Goal: Task Accomplishment & Management: Use online tool/utility

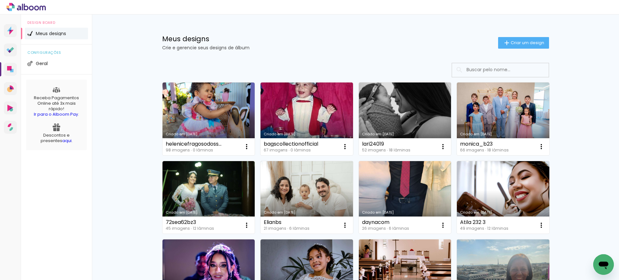
click at [515, 50] on div "Meus designs Crie e gerencie seus designs de álbum Criar um design" at bounding box center [355, 35] width 419 height 42
click at [512, 43] on span "Criar um design" at bounding box center [527, 43] width 34 height 4
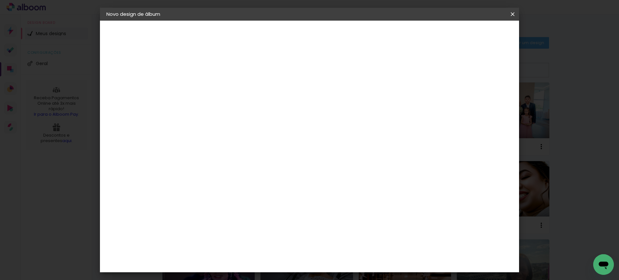
click at [212, 86] on input at bounding box center [212, 87] width 0 height 10
type input "laulima006"
type paper-input "laulima006"
click at [0, 0] on slot "Avançar" at bounding box center [0, 0] width 0 height 0
click at [332, 101] on paper-item "Tamanho Livre" at bounding box center [302, 98] width 62 height 14
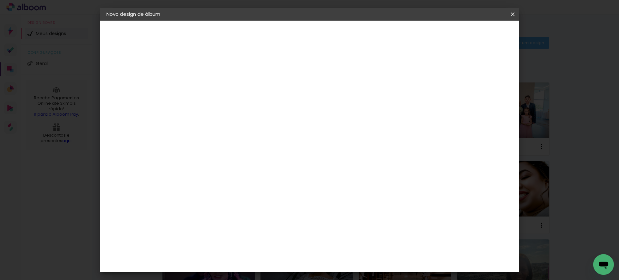
click at [0, 0] on slot "Avançar" at bounding box center [0, 0] width 0 height 0
click at [194, 180] on input "30" at bounding box center [191, 183] width 17 height 10
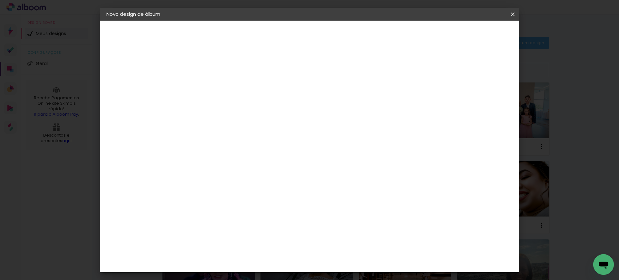
type input "20"
type paper-input "20"
type input "40"
type paper-input "40"
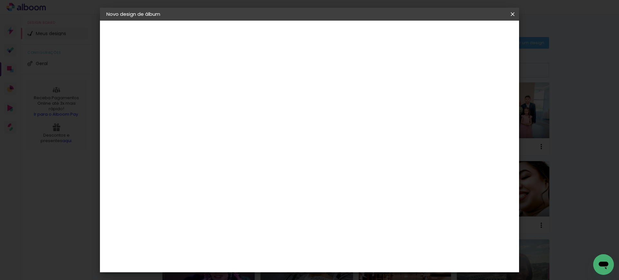
type input "13"
type paper-input "13"
click at [477, 93] on input "13" at bounding box center [471, 97] width 12 height 10
type input "14"
type paper-input "14"
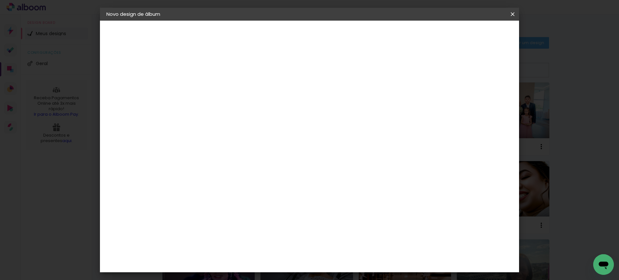
click at [467, 94] on input "14" at bounding box center [466, 97] width 12 height 10
type input "15"
type paper-input "15"
click at [467, 94] on input "15" at bounding box center [464, 97] width 12 height 10
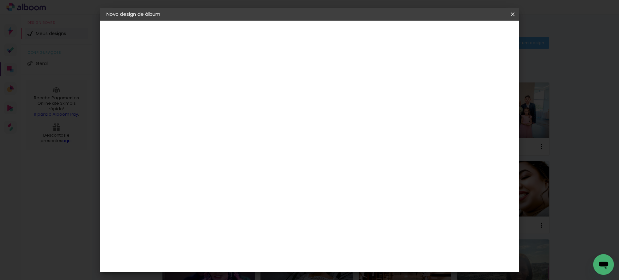
type input "1"
type paper-input "1"
click at [213, 77] on input "1" at bounding box center [207, 74] width 22 height 8
click at [471, 33] on span "Iniciar design" at bounding box center [455, 34] width 29 height 5
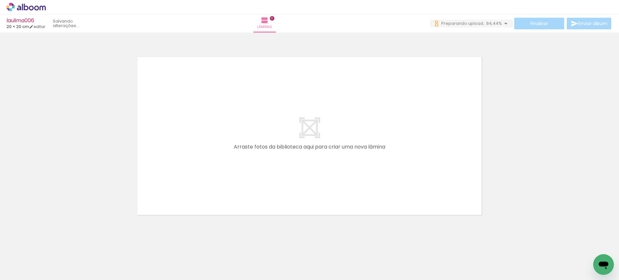
click at [29, 8] on icon at bounding box center [31, 7] width 5 height 5
click at [26, 7] on icon at bounding box center [25, 7] width 39 height 8
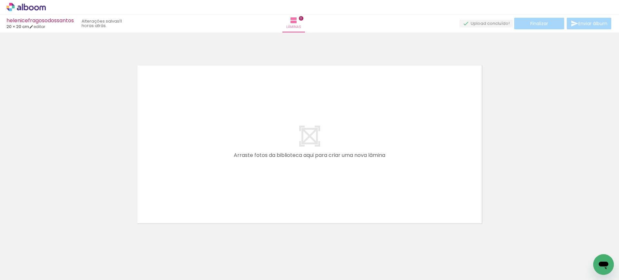
scroll to position [0, 1681]
drag, startPoint x: 339, startPoint y: 256, endPoint x: 336, endPoint y: 250, distance: 7.4
click at [334, 202] on div "Confirmar Cancelar" at bounding box center [309, 142] width 619 height 218
click at [335, 174] on quentale-layouter at bounding box center [309, 144] width 372 height 186
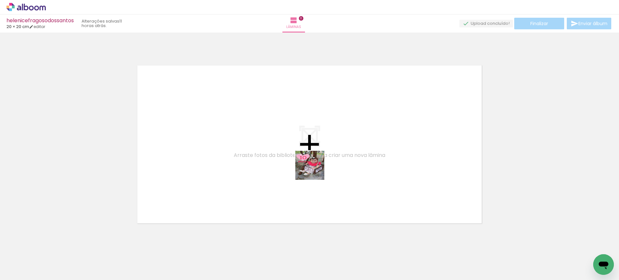
drag, startPoint x: 333, startPoint y: 260, endPoint x: 314, endPoint y: 196, distance: 66.9
click at [314, 167] on quentale-workspace at bounding box center [309, 140] width 619 height 280
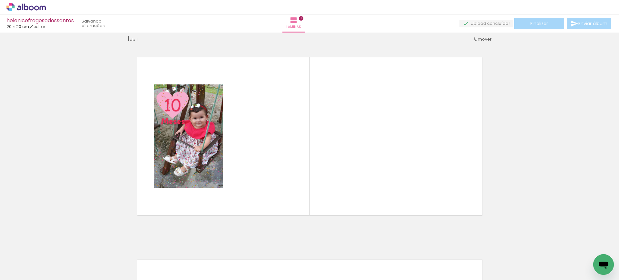
scroll to position [8, 0]
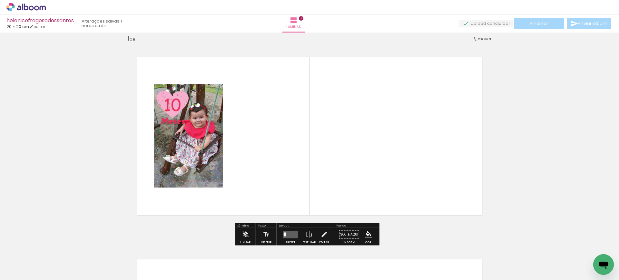
drag, startPoint x: 286, startPoint y: 160, endPoint x: 287, endPoint y: 156, distance: 3.7
click at [287, 156] on quentale-layouter at bounding box center [309, 136] width 372 height 186
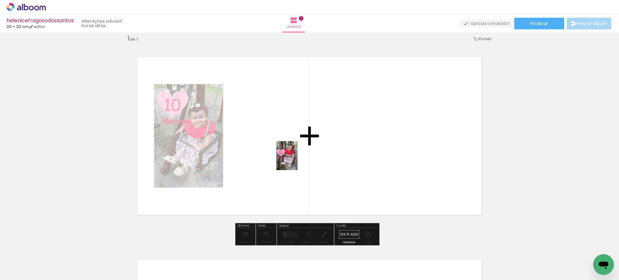
drag, startPoint x: 297, startPoint y: 251, endPoint x: 295, endPoint y: 160, distance: 90.9
click at [295, 160] on quentale-workspace at bounding box center [309, 140] width 619 height 280
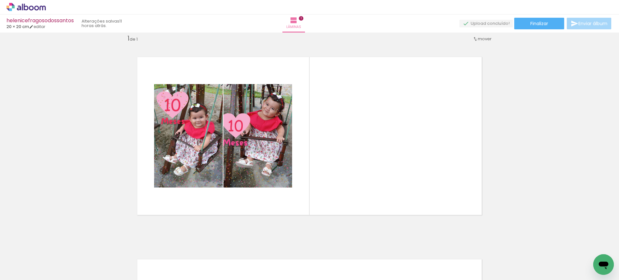
scroll to position [0, 1528]
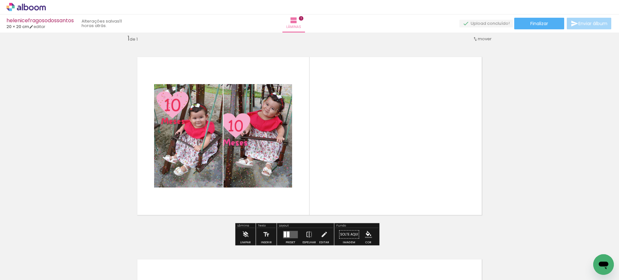
click at [380, 144] on quentale-layouter at bounding box center [309, 136] width 372 height 186
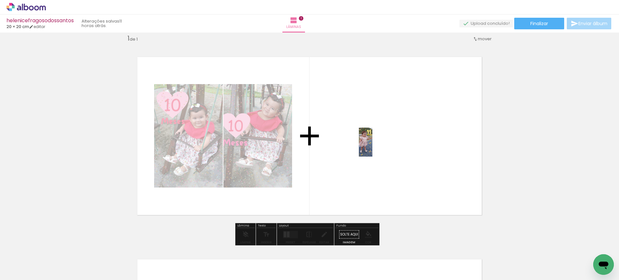
drag, startPoint x: 378, startPoint y: 258, endPoint x: 378, endPoint y: 147, distance: 111.5
click at [378, 147] on quentale-workspace at bounding box center [309, 140] width 619 height 280
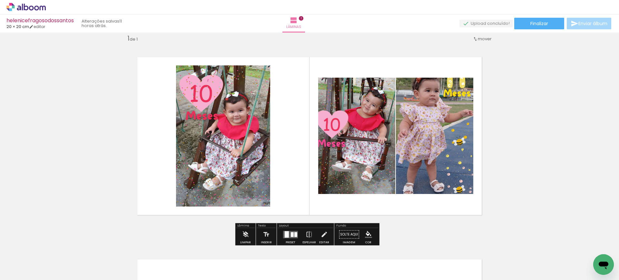
click at [59, 257] on div at bounding box center [52, 258] width 14 height 29
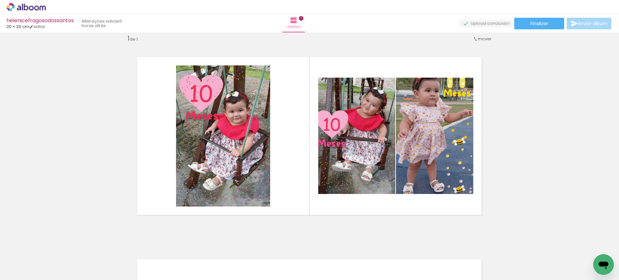
drag, startPoint x: 347, startPoint y: 258, endPoint x: 346, endPoint y: 237, distance: 21.0
click at [59, 246] on div at bounding box center [52, 258] width 14 height 29
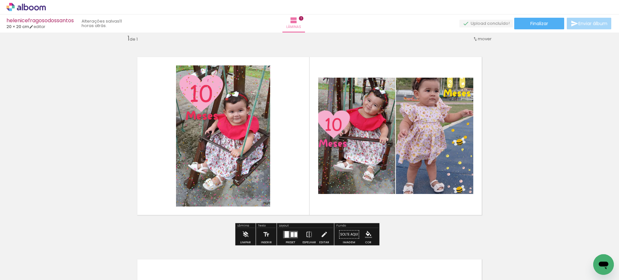
click at [348, 130] on quentale-photo at bounding box center [356, 136] width 77 height 116
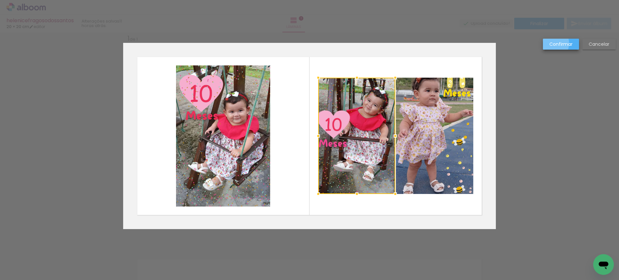
click at [0, 0] on slot "Confirmar" at bounding box center [0, 0] width 0 height 0
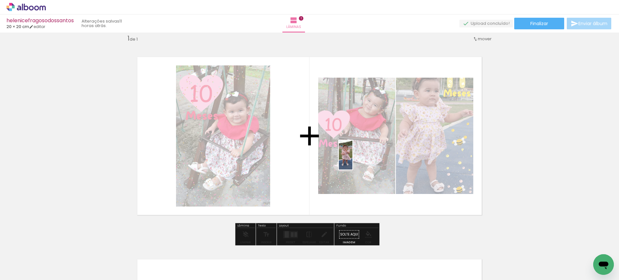
drag, startPoint x: 344, startPoint y: 260, endPoint x: 361, endPoint y: 149, distance: 112.4
click at [361, 149] on quentale-workspace at bounding box center [309, 140] width 619 height 280
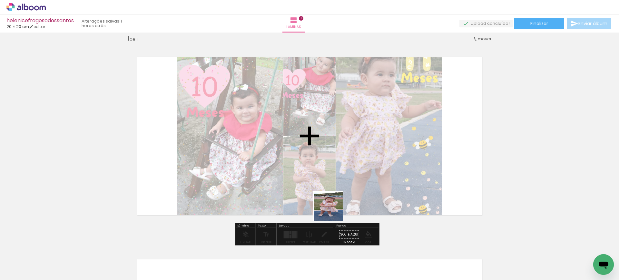
drag, startPoint x: 304, startPoint y: 267, endPoint x: 372, endPoint y: 157, distance: 129.2
click at [372, 158] on quentale-workspace at bounding box center [309, 140] width 619 height 280
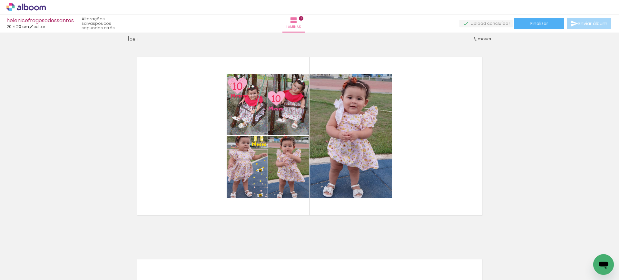
scroll to position [0, 2944]
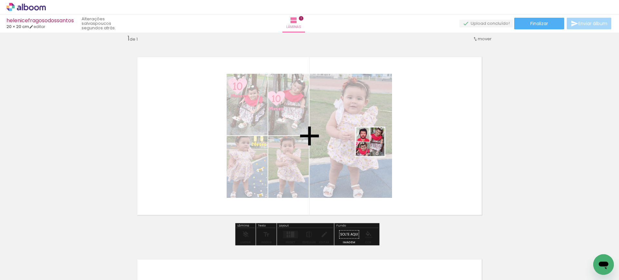
drag, startPoint x: 481, startPoint y: 254, endPoint x: 442, endPoint y: 193, distance: 72.1
click at [372, 143] on quentale-workspace at bounding box center [309, 140] width 619 height 280
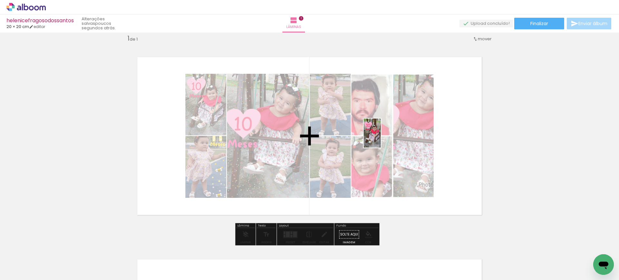
drag, startPoint x: 514, startPoint y: 260, endPoint x: 380, endPoint y: 133, distance: 184.8
click at [380, 135] on quentale-workspace at bounding box center [309, 140] width 619 height 280
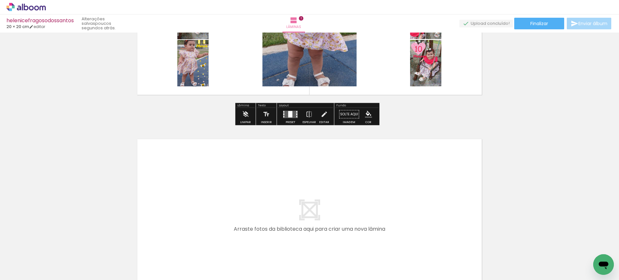
scroll to position [129, 0]
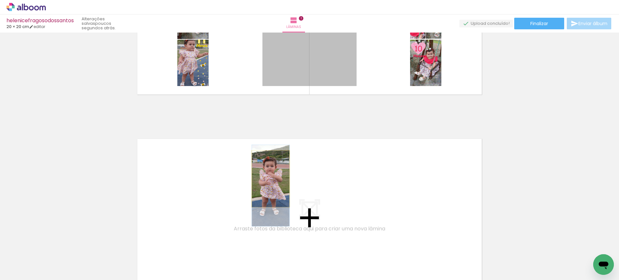
drag, startPoint x: 304, startPoint y: 72, endPoint x: 267, endPoint y: 197, distance: 130.9
click at [267, 197] on div "Inserir lâmina 1 de 1" at bounding box center [309, 108] width 619 height 405
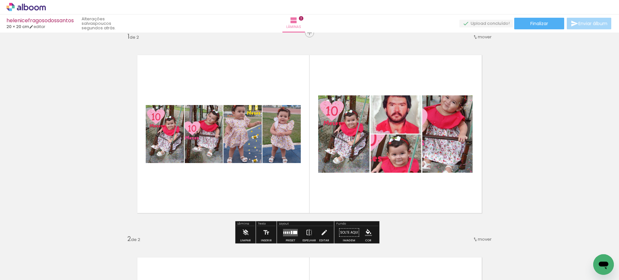
scroll to position [10, 0]
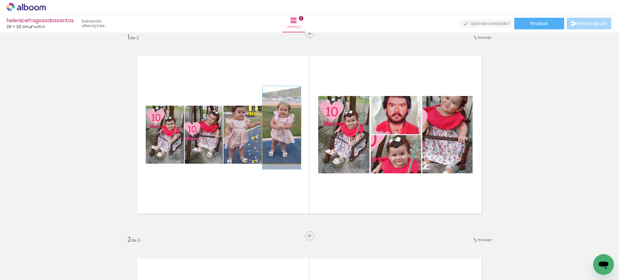
drag, startPoint x: 287, startPoint y: 147, endPoint x: 296, endPoint y: 139, distance: 12.3
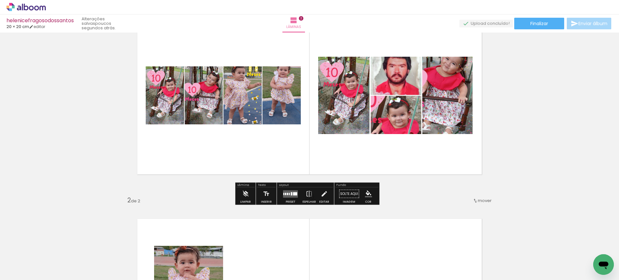
scroll to position [49, 0]
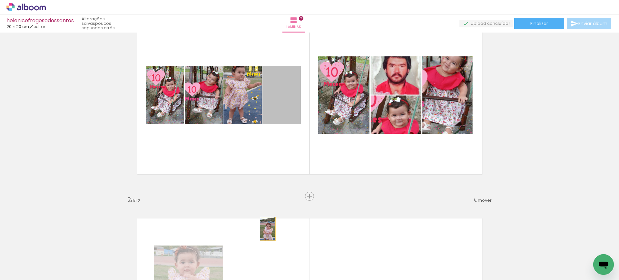
drag, startPoint x: 281, startPoint y: 106, endPoint x: 265, endPoint y: 229, distance: 123.8
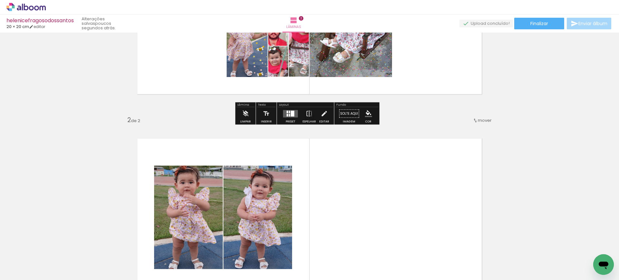
scroll to position [130, 0]
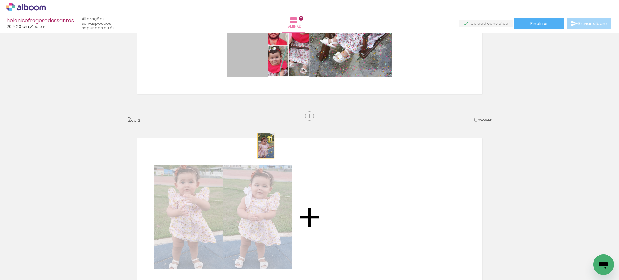
drag, startPoint x: 234, startPoint y: 59, endPoint x: 306, endPoint y: 206, distance: 163.7
click at [301, 207] on div "Inserir lâmina 1 de 2 Inserir lâmina 2 de 2" at bounding box center [309, 208] width 619 height 607
click at [303, 209] on quentale-layouter at bounding box center [309, 217] width 372 height 186
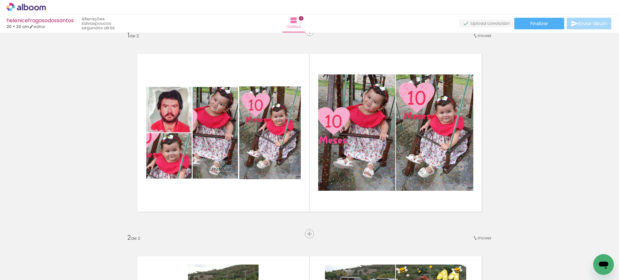
scroll to position [0, 0]
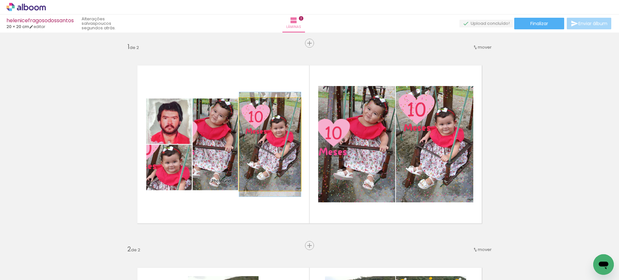
click at [265, 174] on quentale-photo at bounding box center [270, 144] width 62 height 93
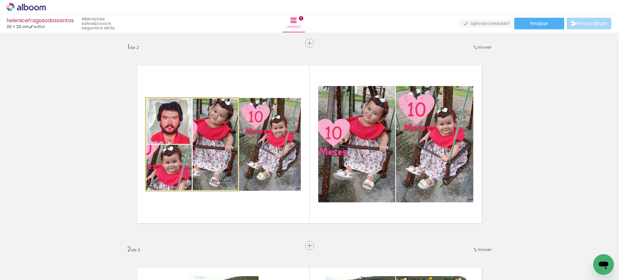
click at [204, 165] on quentale-photo at bounding box center [192, 144] width 93 height 93
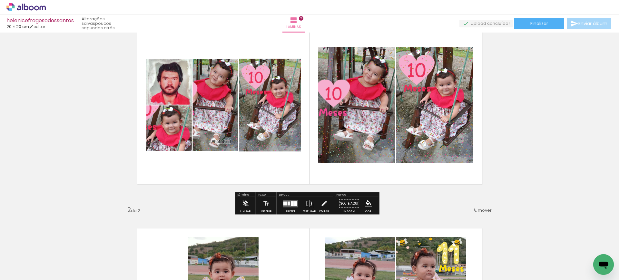
scroll to position [40, 0]
click at [303, 203] on paper-button "Espelhar" at bounding box center [309, 205] width 17 height 16
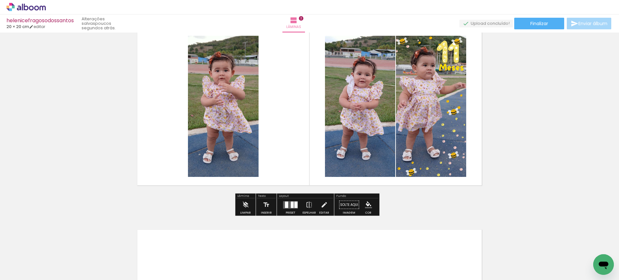
scroll to position [241, 0]
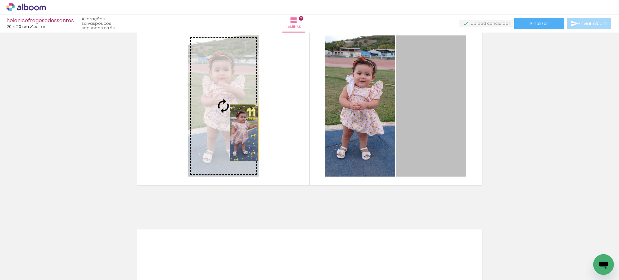
drag, startPoint x: 421, startPoint y: 140, endPoint x: 236, endPoint y: 132, distance: 185.1
click at [0, 0] on slot at bounding box center [0, 0] width 0 height 0
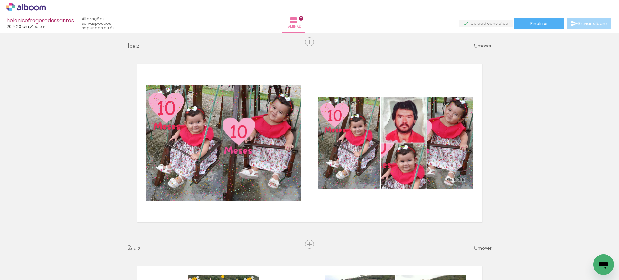
scroll to position [1, 0]
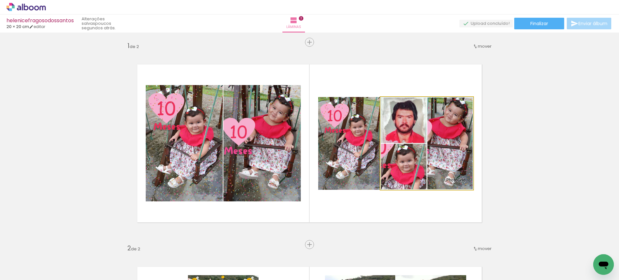
drag, startPoint x: 407, startPoint y: 143, endPoint x: 397, endPoint y: 145, distance: 10.1
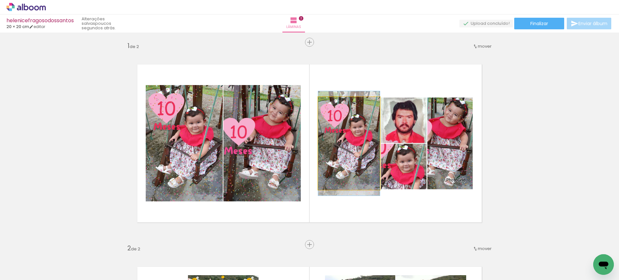
click at [348, 139] on quentale-photo at bounding box center [349, 143] width 62 height 93
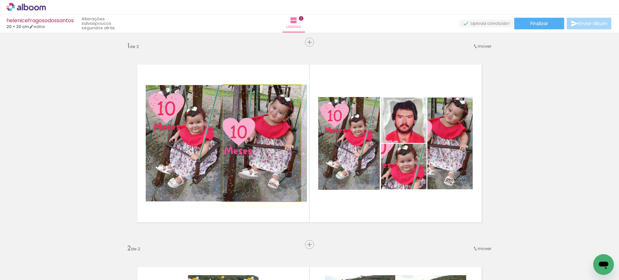
click at [291, 135] on quentale-photo at bounding box center [261, 143] width 77 height 116
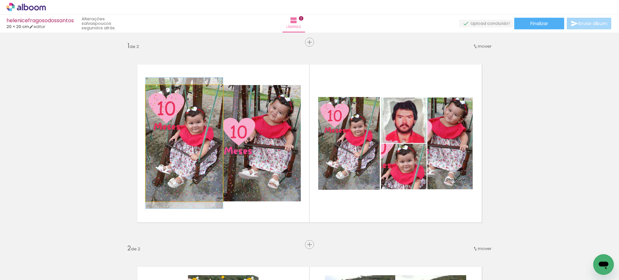
click at [201, 132] on quentale-photo at bounding box center [184, 143] width 77 height 116
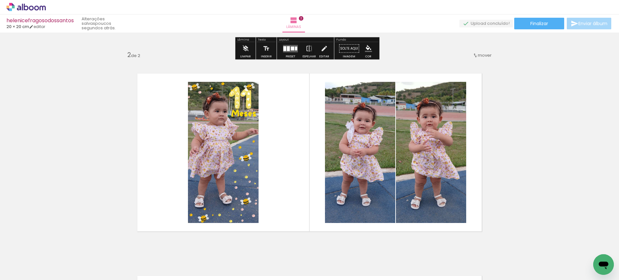
scroll to position [195, 0]
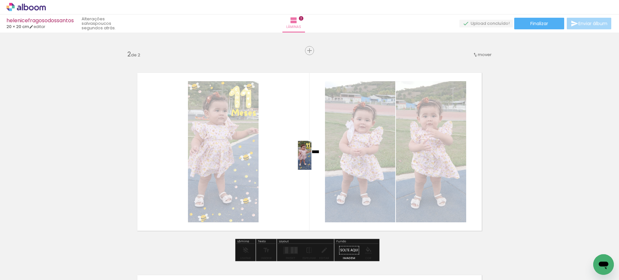
drag, startPoint x: 552, startPoint y: 260, endPoint x: 311, endPoint y: 156, distance: 262.4
click at [311, 156] on quentale-workspace at bounding box center [309, 140] width 619 height 280
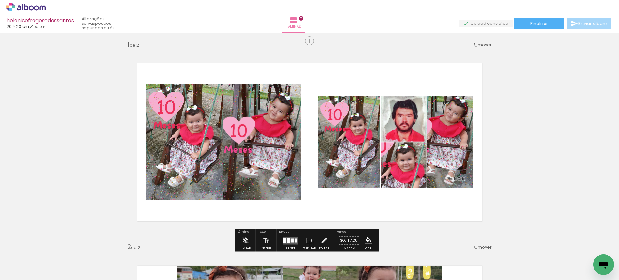
scroll to position [0, 0]
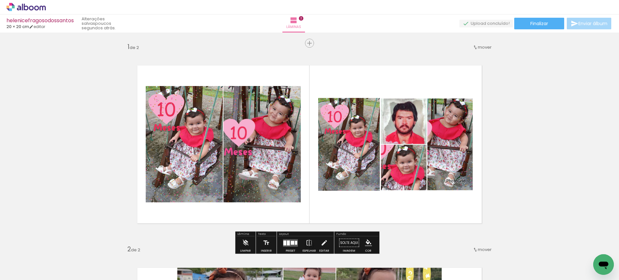
click at [465, 227] on quentale-layouter at bounding box center [309, 144] width 372 height 186
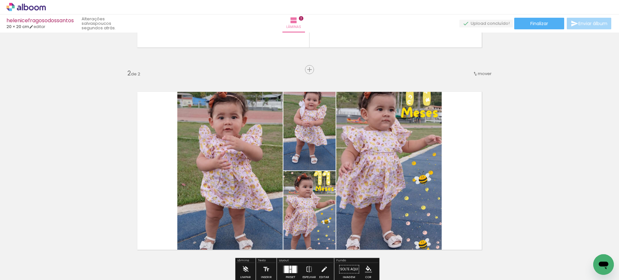
scroll to position [176, 0]
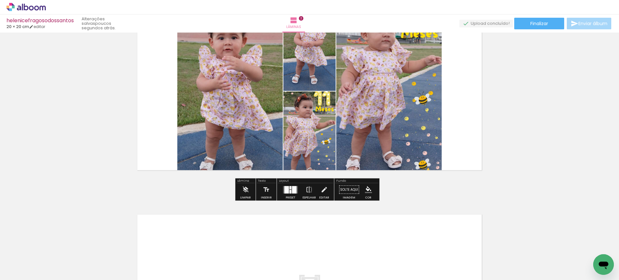
click at [302, 128] on quentale-photo at bounding box center [309, 138] width 52 height 93
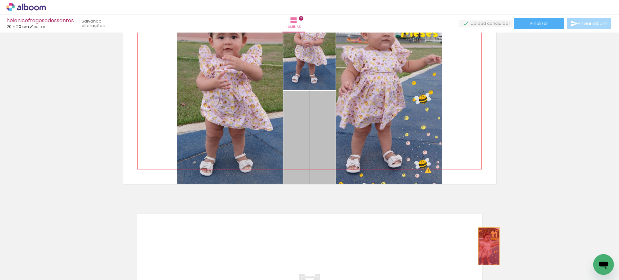
drag, startPoint x: 307, startPoint y: 131, endPoint x: 537, endPoint y: 260, distance: 264.0
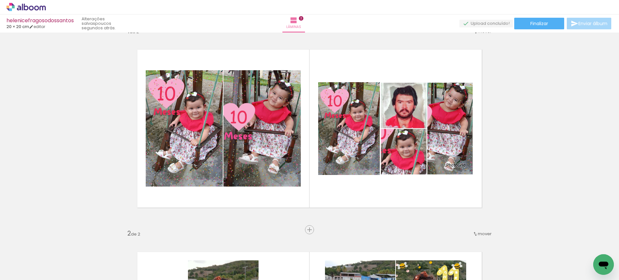
scroll to position [15, 0]
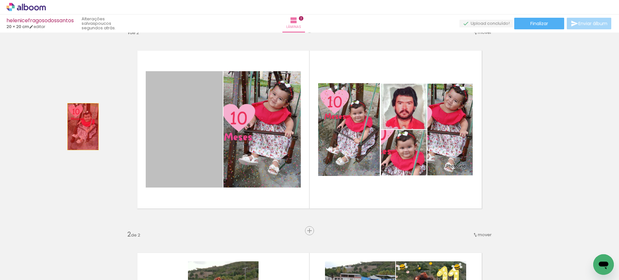
drag, startPoint x: 174, startPoint y: 132, endPoint x: 79, endPoint y: 127, distance: 95.5
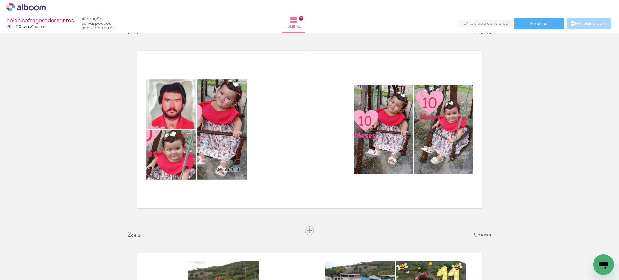
scroll to position [0, 2864]
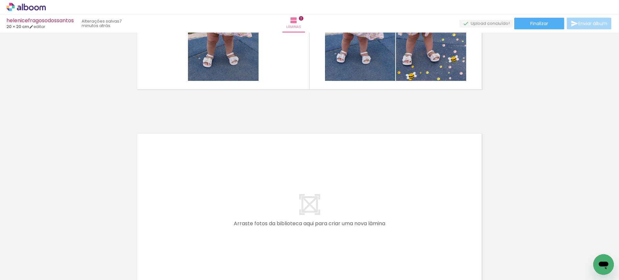
scroll to position [0, 1335]
click at [28, 5] on icon at bounding box center [25, 7] width 39 height 8
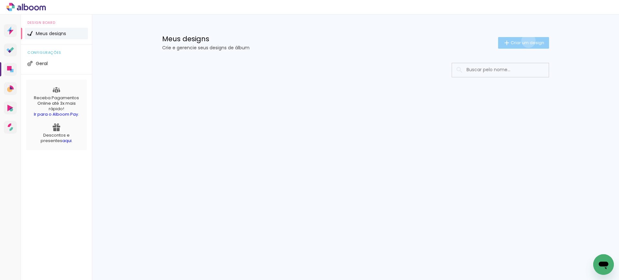
click at [527, 41] on span "Criar um design" at bounding box center [527, 43] width 34 height 4
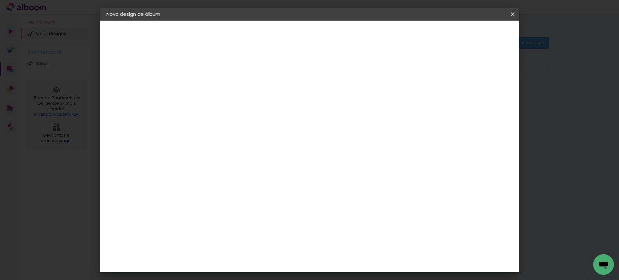
click at [212, 87] on input at bounding box center [212, 87] width 0 height 10
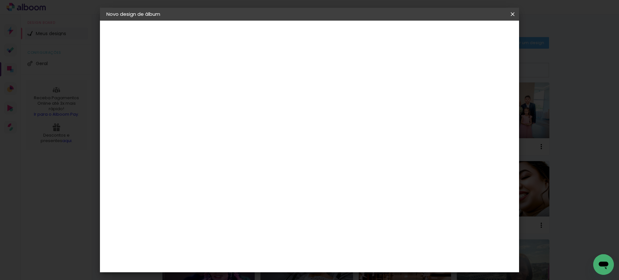
type input "nathaliajeske546"
type paper-input "nathaliajeske546"
click at [0, 0] on slot "Avançar" at bounding box center [0, 0] width 0 height 0
click at [332, 101] on paper-item "Tamanho Livre" at bounding box center [302, 98] width 62 height 14
click at [0, 0] on slot "Avançar" at bounding box center [0, 0] width 0 height 0
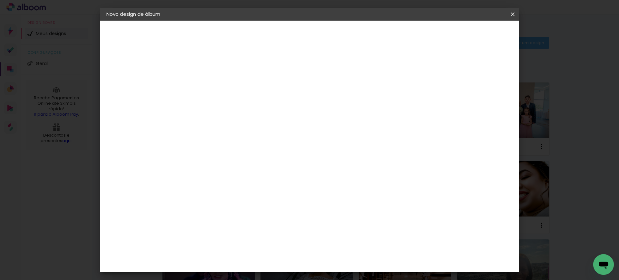
click at [197, 183] on input "30" at bounding box center [191, 183] width 17 height 10
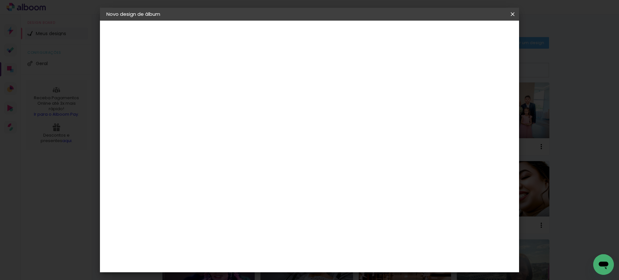
type input "20"
type paper-input "20"
click at [346, 224] on input "60" at bounding box center [344, 226] width 17 height 10
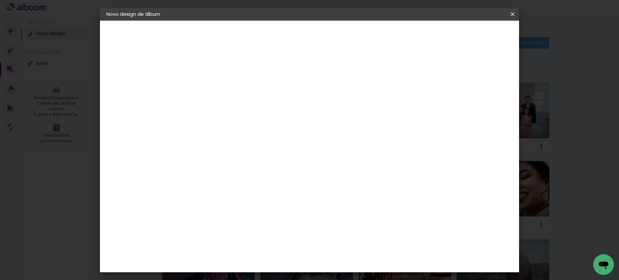
type input "40"
type paper-input "40"
type input "12"
type paper-input "12"
click at [477, 93] on input "12" at bounding box center [473, 97] width 12 height 10
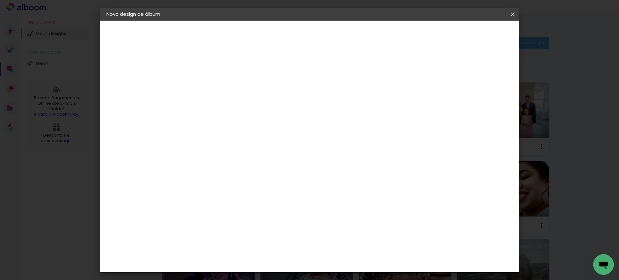
type input "13"
type paper-input "13"
click at [469, 94] on input "13" at bounding box center [466, 97] width 12 height 10
type input "14"
type paper-input "14"
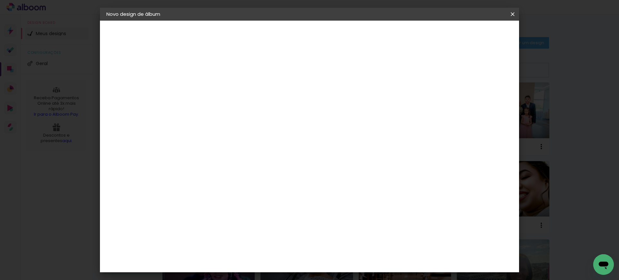
click at [469, 94] on input "14" at bounding box center [464, 97] width 12 height 10
type input "15"
type paper-input "15"
click at [469, 94] on input "15" at bounding box center [464, 97] width 12 height 10
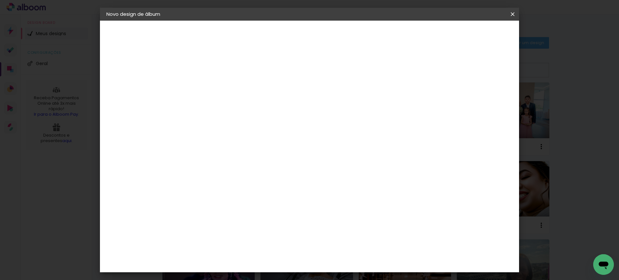
type input "1"
type paper-input "1"
click at [215, 74] on input "1" at bounding box center [207, 74] width 22 height 8
click at [471, 33] on span "Iniciar design" at bounding box center [455, 34] width 29 height 5
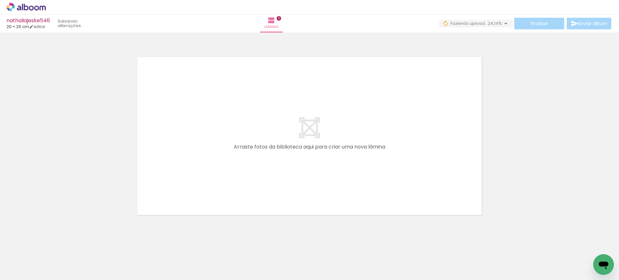
click at [230, 158] on quentale-layouter at bounding box center [309, 136] width 372 height 186
drag, startPoint x: 411, startPoint y: 261, endPoint x: 359, endPoint y: 155, distance: 118.0
click at [359, 155] on quentale-workspace at bounding box center [309, 140] width 619 height 280
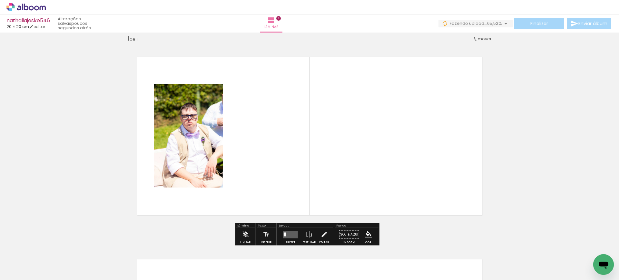
scroll to position [8, 0]
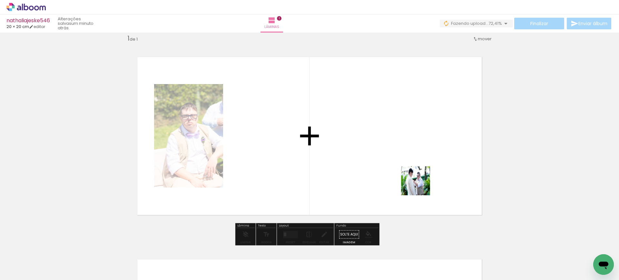
drag, startPoint x: 458, startPoint y: 260, endPoint x: 405, endPoint y: 158, distance: 114.9
click at [405, 158] on quentale-workspace at bounding box center [309, 140] width 619 height 280
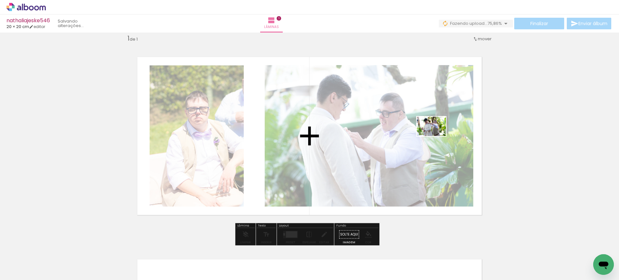
drag, startPoint x: 553, startPoint y: 259, endPoint x: 435, endPoint y: 135, distance: 170.2
click at [436, 136] on quentale-workspace at bounding box center [309, 140] width 619 height 280
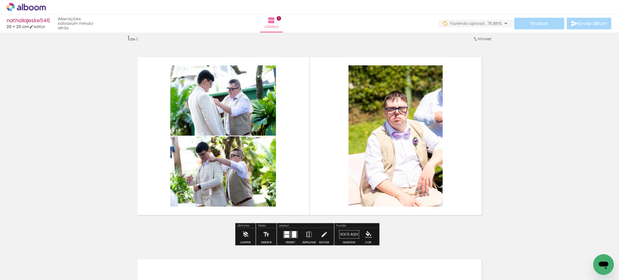
drag, startPoint x: 525, startPoint y: 260, endPoint x: 461, endPoint y: 202, distance: 86.0
click at [277, 255] on div at bounding box center [267, 258] width 19 height 29
drag, startPoint x: 461, startPoint y: 202, endPoint x: 416, endPoint y: 155, distance: 65.2
click at [416, 155] on quentale-layouter at bounding box center [309, 136] width 372 height 186
click at [416, 155] on quentale-photo at bounding box center [395, 135] width 94 height 141
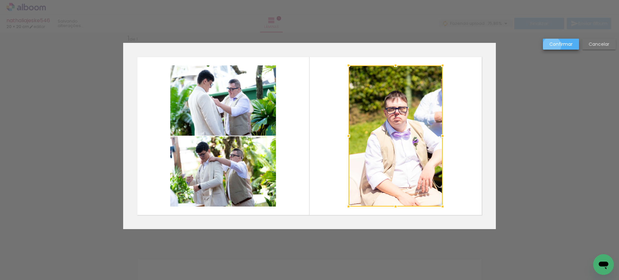
click at [0, 0] on slot "Confirmar" at bounding box center [0, 0] width 0 height 0
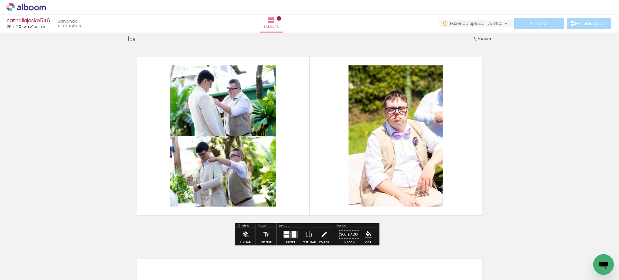
drag, startPoint x: 520, startPoint y: 261, endPoint x: 513, endPoint y: 251, distance: 13.0
click at [277, 251] on div at bounding box center [267, 258] width 19 height 29
drag, startPoint x: 432, startPoint y: 141, endPoint x: 418, endPoint y: 123, distance: 22.9
click at [418, 124] on quentale-layouter at bounding box center [309, 136] width 372 height 186
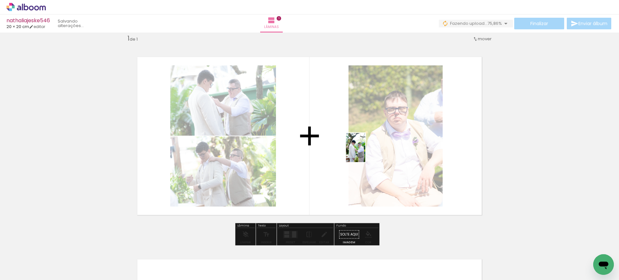
drag, startPoint x: 525, startPoint y: 267, endPoint x: 347, endPoint y: 138, distance: 219.9
click at [348, 139] on quentale-workspace at bounding box center [309, 140] width 619 height 280
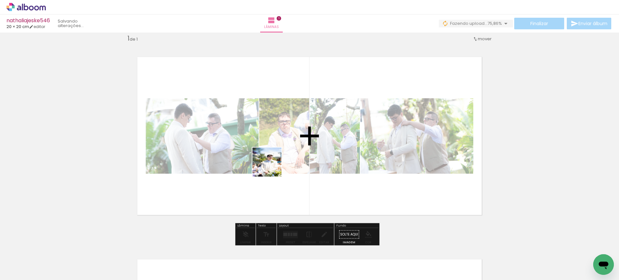
drag, startPoint x: 269, startPoint y: 263, endPoint x: 277, endPoint y: 147, distance: 116.5
click at [275, 149] on quentale-workspace at bounding box center [309, 140] width 619 height 280
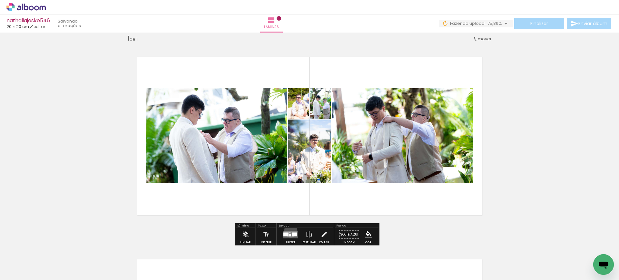
click at [289, 231] on quentale-layouter at bounding box center [290, 234] width 15 height 7
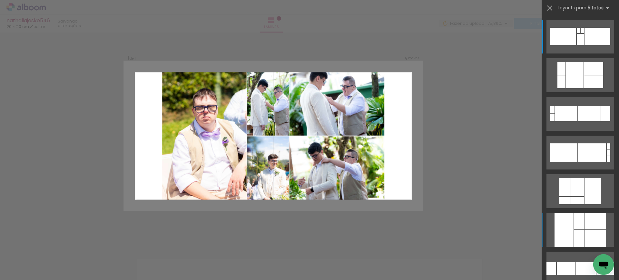
click at [565, 226] on div at bounding box center [563, 230] width 19 height 34
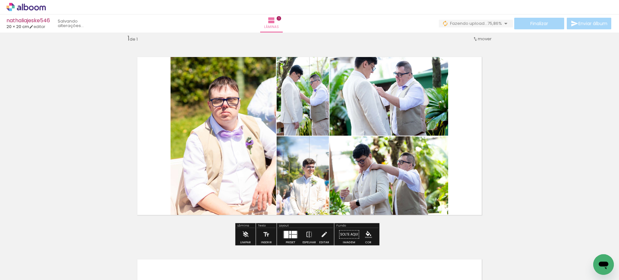
click at [564, 226] on quentale-workspace at bounding box center [309, 140] width 619 height 280
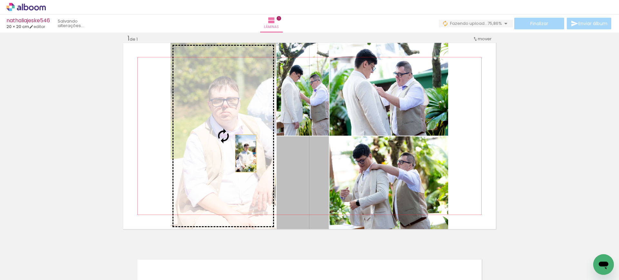
drag, startPoint x: 305, startPoint y: 184, endPoint x: 222, endPoint y: 131, distance: 98.8
click at [0, 0] on slot at bounding box center [0, 0] width 0 height 0
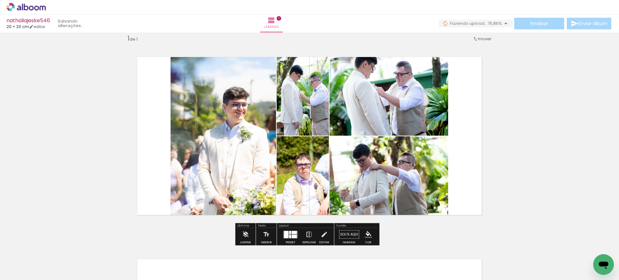
click at [306, 233] on iron-icon at bounding box center [308, 234] width 7 height 13
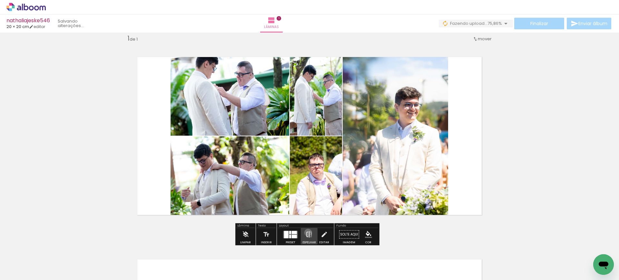
click at [306, 233] on iron-icon at bounding box center [308, 234] width 7 height 13
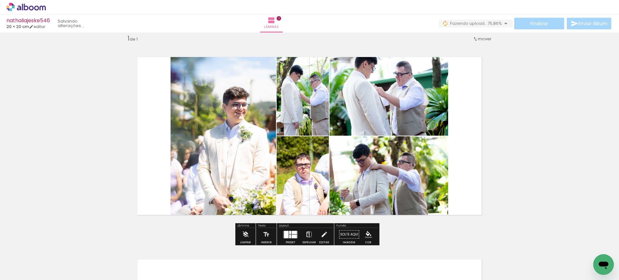
click at [306, 233] on iron-icon at bounding box center [308, 234] width 7 height 13
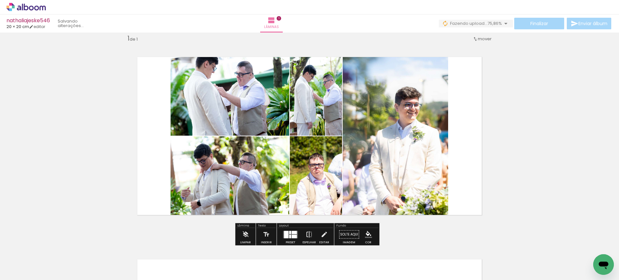
click at [306, 233] on iron-icon at bounding box center [308, 234] width 7 height 13
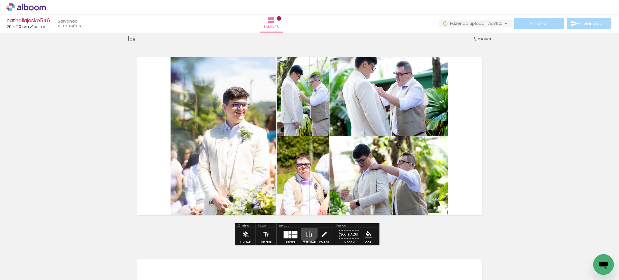
click at [306, 233] on iron-icon at bounding box center [308, 234] width 7 height 13
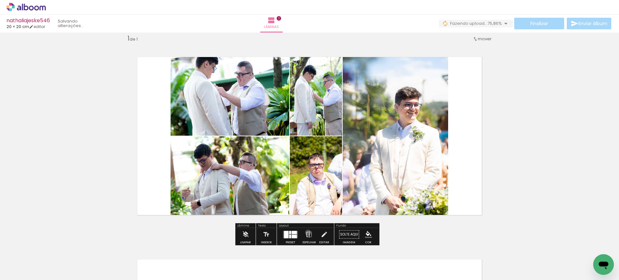
click at [306, 232] on iron-icon at bounding box center [308, 234] width 7 height 13
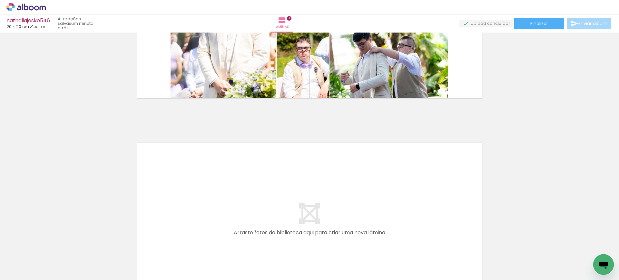
scroll to position [0, 0]
drag, startPoint x: 391, startPoint y: 263, endPoint x: 308, endPoint y: 198, distance: 105.4
click at [308, 198] on quentale-workspace at bounding box center [309, 140] width 619 height 280
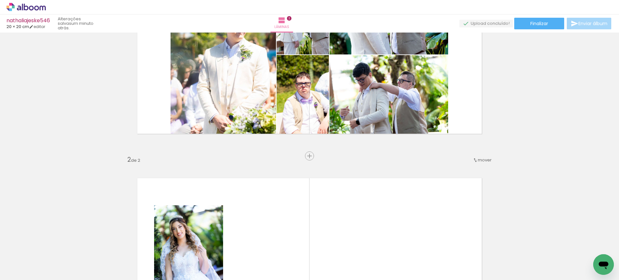
scroll to position [90, 0]
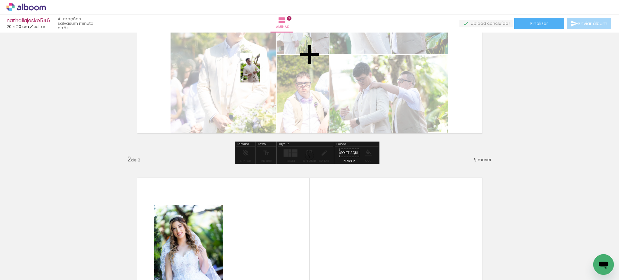
drag, startPoint x: 432, startPoint y: 261, endPoint x: 259, endPoint y: 71, distance: 257.5
click at [259, 71] on quentale-workspace at bounding box center [309, 140] width 619 height 280
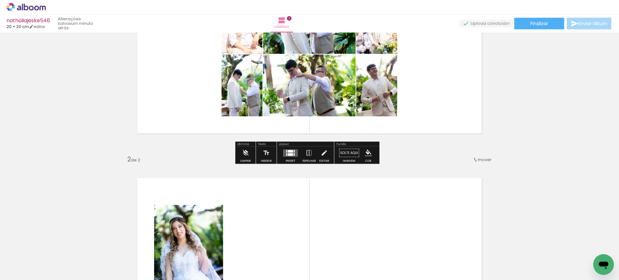
click at [289, 150] on div at bounding box center [290, 151] width 5 height 3
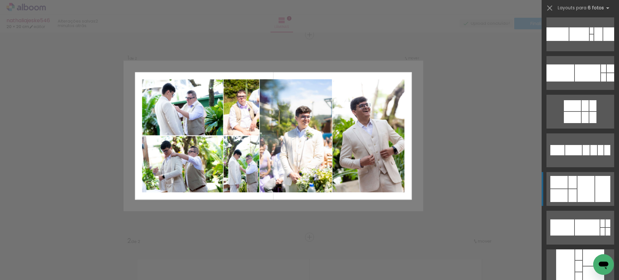
scroll to position [80, 0]
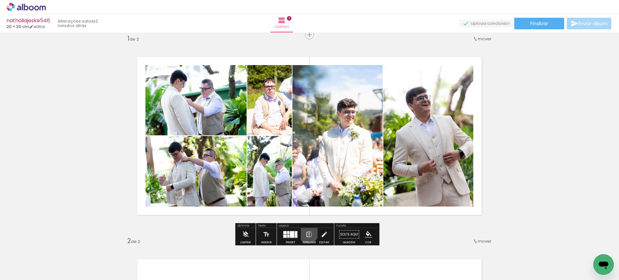
click at [307, 233] on iron-icon at bounding box center [308, 234] width 7 height 13
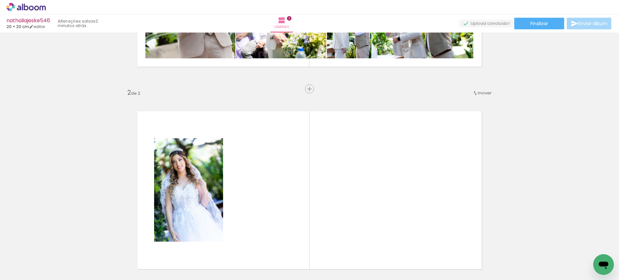
scroll to position [0, 483]
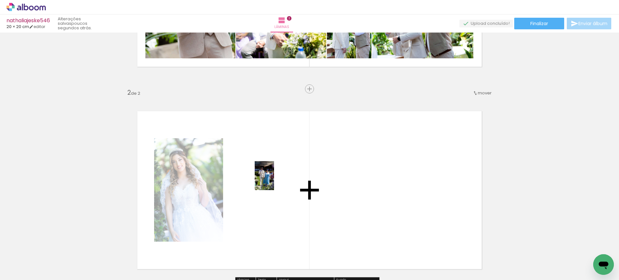
drag, startPoint x: 255, startPoint y: 260, endPoint x: 275, endPoint y: 176, distance: 85.7
click at [275, 176] on quentale-workspace at bounding box center [309, 140] width 619 height 280
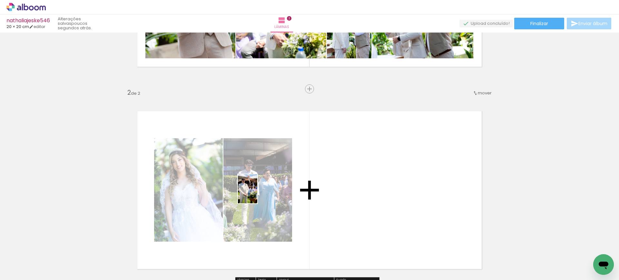
drag, startPoint x: 184, startPoint y: 256, endPoint x: 270, endPoint y: 184, distance: 112.2
click at [270, 184] on quentale-workspace at bounding box center [309, 140] width 619 height 280
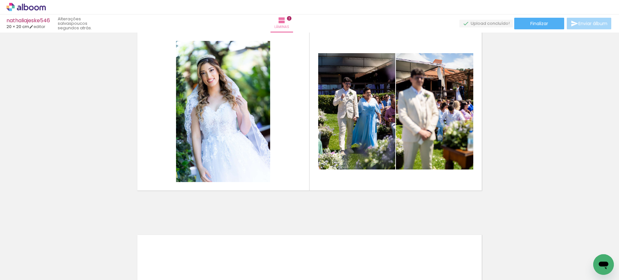
scroll to position [0, 80]
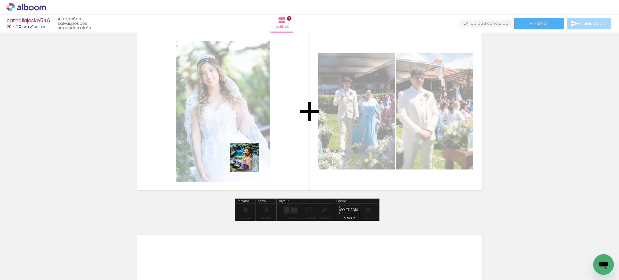
drag, startPoint x: 129, startPoint y: 256, endPoint x: 278, endPoint y: 141, distance: 188.2
click at [278, 141] on quentale-workspace at bounding box center [309, 140] width 619 height 280
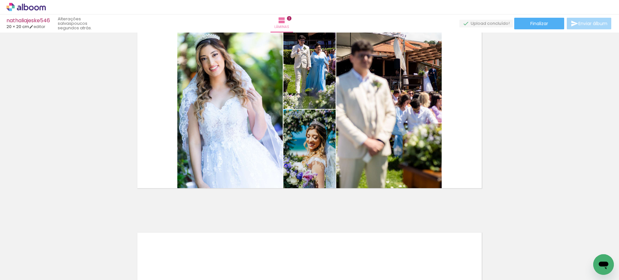
scroll to position [238, 0]
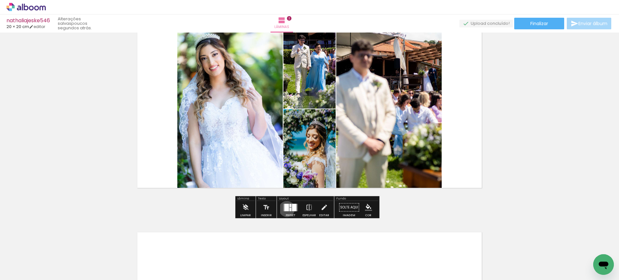
click at [285, 209] on div at bounding box center [286, 207] width 5 height 7
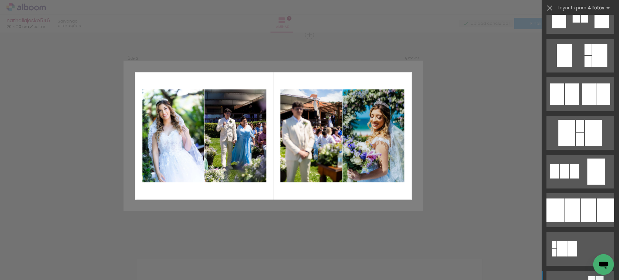
scroll to position [524, 0]
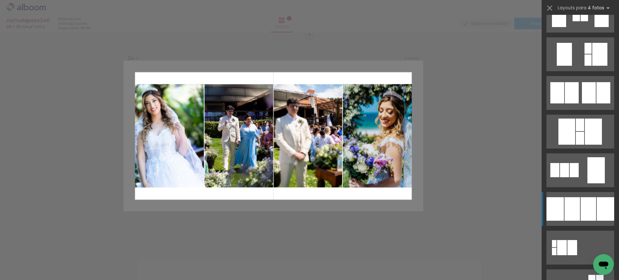
click at [556, 248] on div at bounding box center [554, 251] width 5 height 7
click at [563, 203] on div "Inserir lâmina 1 de 2 Inserir lâmina 2 de 2" at bounding box center [309, 127] width 619 height 607
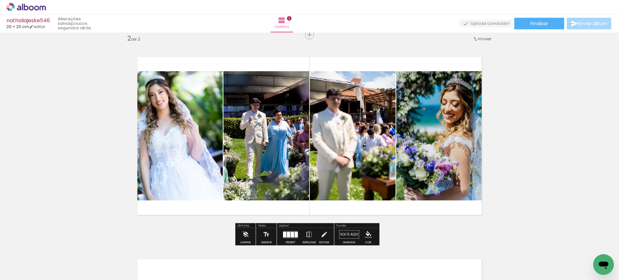
click at [287, 233] on div at bounding box center [288, 234] width 3 height 5
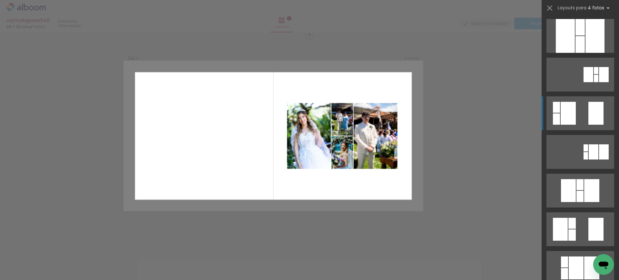
scroll to position [0, 0]
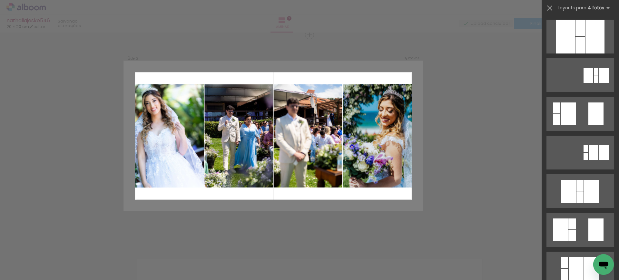
click at [496, 111] on div "Confirmar Cancelar" at bounding box center [309, 133] width 619 height 622
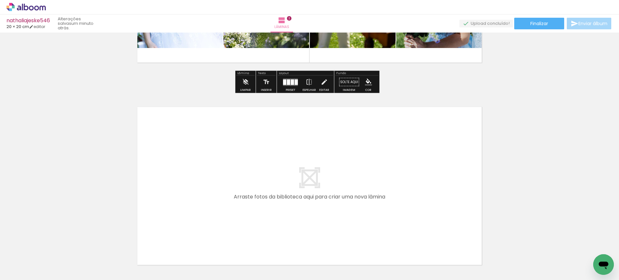
scroll to position [0, 483]
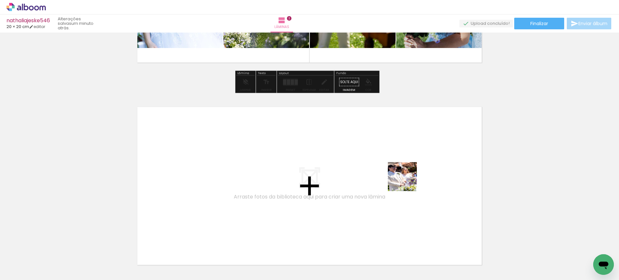
drag, startPoint x: 592, startPoint y: 249, endPoint x: 321, endPoint y: 152, distance: 287.9
click at [321, 152] on quentale-workspace at bounding box center [309, 140] width 619 height 280
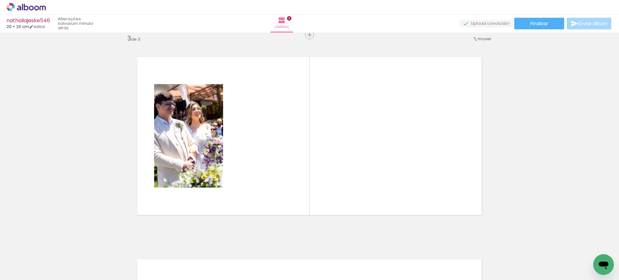
scroll to position [0, 89]
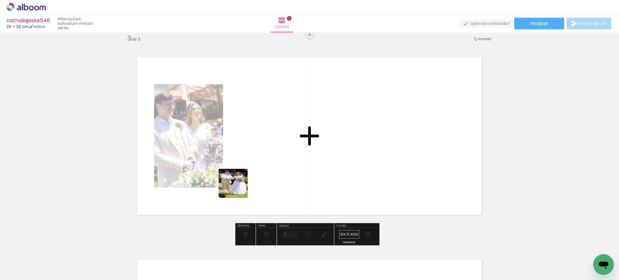
drag, startPoint x: 191, startPoint y: 261, endPoint x: 251, endPoint y: 169, distance: 110.2
click at [251, 169] on quentale-workspace at bounding box center [309, 140] width 619 height 280
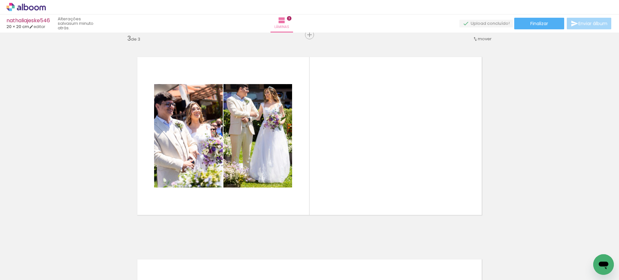
scroll to position [0, 82]
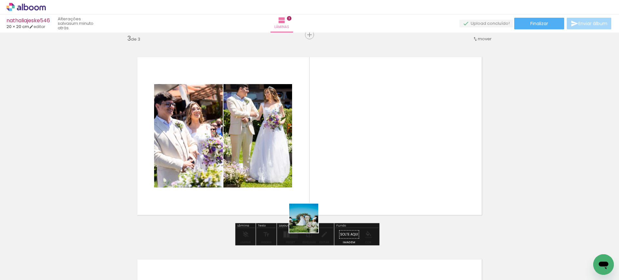
drag, startPoint x: 275, startPoint y: 265, endPoint x: 362, endPoint y: 169, distance: 129.6
click at [360, 171] on quentale-workspace at bounding box center [309, 140] width 619 height 280
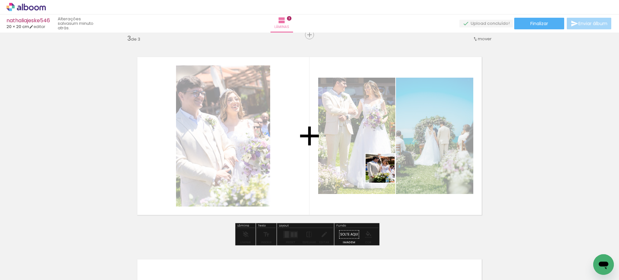
drag, startPoint x: 455, startPoint y: 255, endPoint x: 374, endPoint y: 156, distance: 127.7
click at [375, 157] on quentale-workspace at bounding box center [309, 140] width 619 height 280
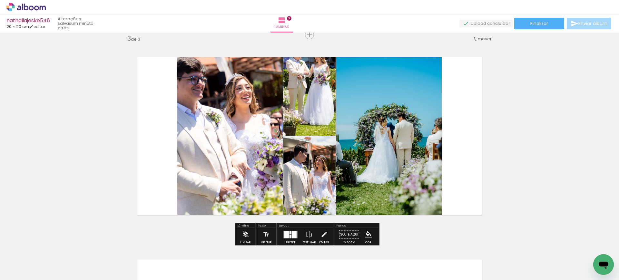
scroll to position [0, 259]
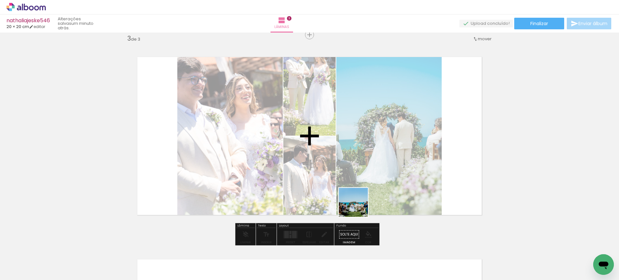
drag, startPoint x: 355, startPoint y: 263, endPoint x: 370, endPoint y: 170, distance: 93.9
click at [367, 175] on quentale-workspace at bounding box center [309, 140] width 619 height 280
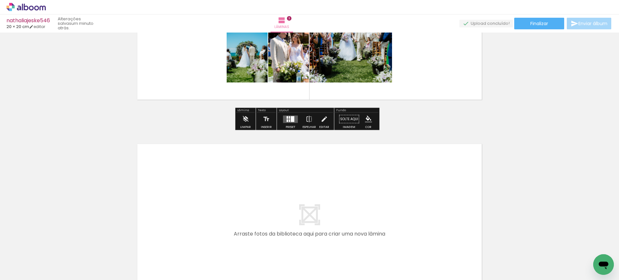
scroll to position [0, 483]
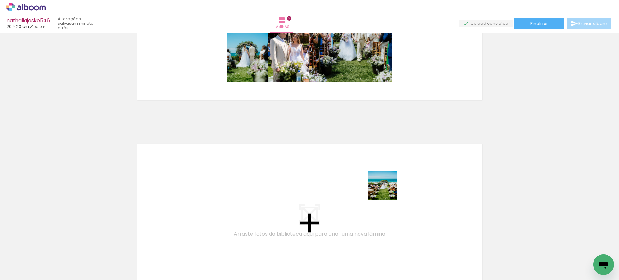
drag, startPoint x: 385, startPoint y: 257, endPoint x: 388, endPoint y: 184, distance: 73.2
click at [388, 184] on quentale-workspace at bounding box center [309, 140] width 619 height 280
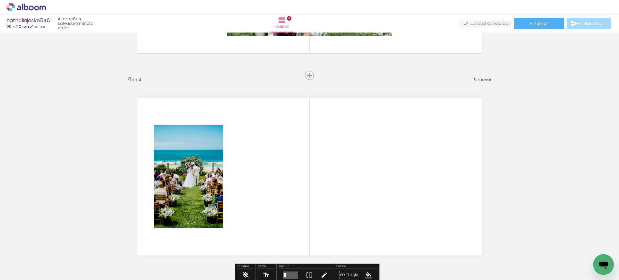
scroll to position [575, 0]
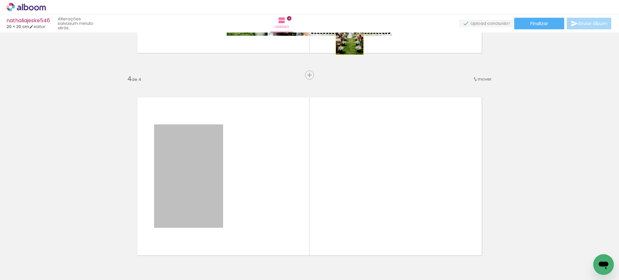
drag, startPoint x: 192, startPoint y: 172, endPoint x: 346, endPoint y: 34, distance: 206.9
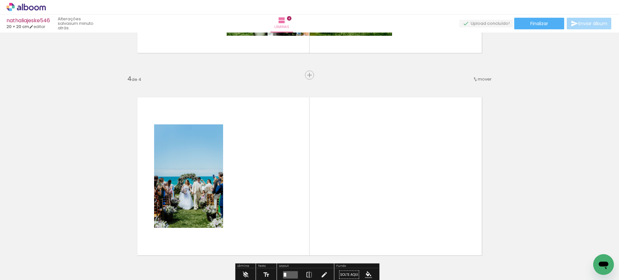
scroll to position [575, 0]
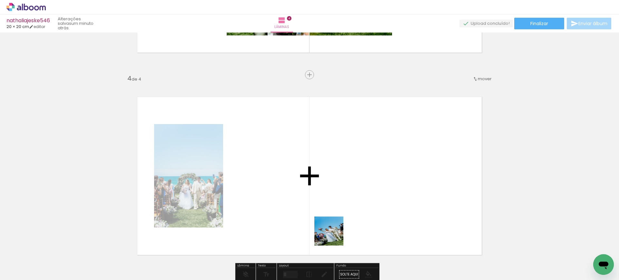
drag, startPoint x: 342, startPoint y: 258, endPoint x: 314, endPoint y: 175, distance: 88.0
click at [304, 171] on quentale-workspace at bounding box center [309, 140] width 619 height 280
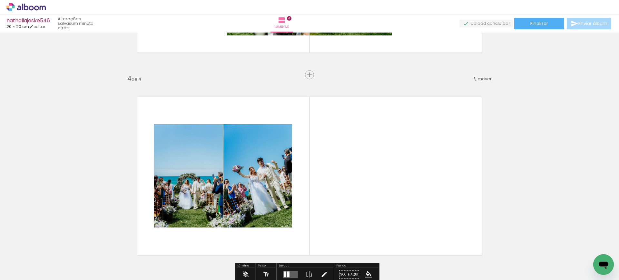
scroll to position [0, 414]
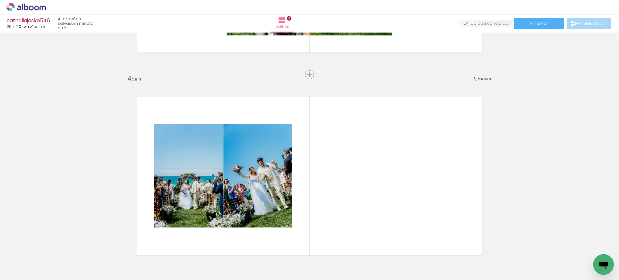
drag, startPoint x: 373, startPoint y: 262, endPoint x: 377, endPoint y: 187, distance: 75.8
click at [377, 189] on quentale-workspace at bounding box center [309, 140] width 619 height 280
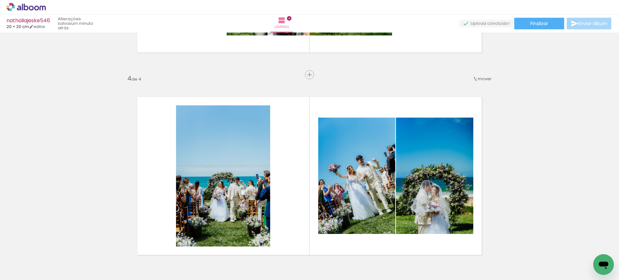
scroll to position [0, 364]
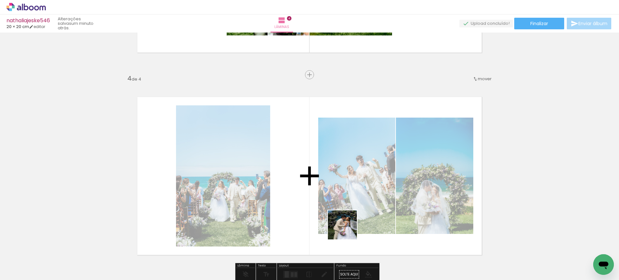
drag, startPoint x: 352, startPoint y: 263, endPoint x: 342, endPoint y: 182, distance: 81.8
click at [342, 184] on quentale-workspace at bounding box center [309, 140] width 619 height 280
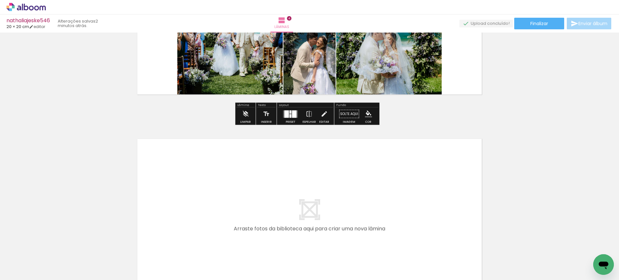
scroll to position [736, 0]
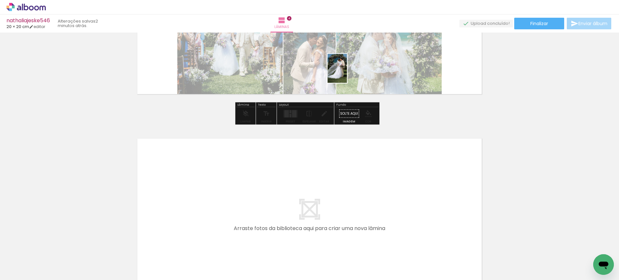
drag, startPoint x: 332, startPoint y: 169, endPoint x: 347, endPoint y: 72, distance: 97.6
click at [347, 72] on quentale-workspace at bounding box center [309, 140] width 619 height 280
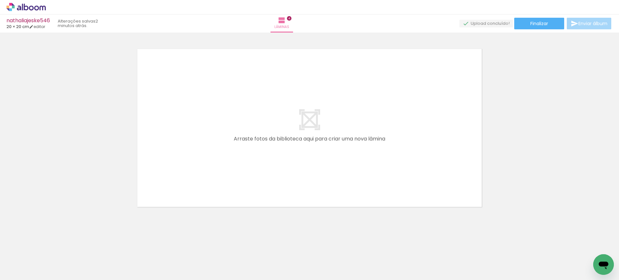
scroll to position [830, 0]
drag, startPoint x: 284, startPoint y: 191, endPoint x: 277, endPoint y: 153, distance: 38.7
drag, startPoint x: 289, startPoint y: 250, endPoint x: 287, endPoint y: 214, distance: 36.4
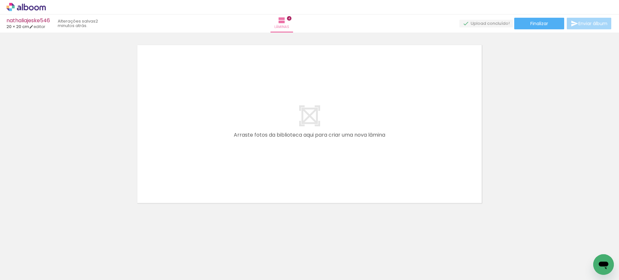
drag, startPoint x: 284, startPoint y: 141, endPoint x: 283, endPoint y: 135, distance: 6.2
click at [283, 135] on quentale-layouter at bounding box center [309, 124] width 372 height 186
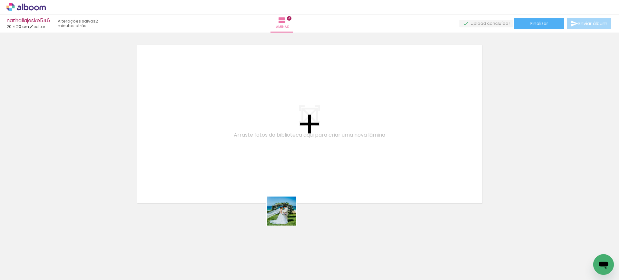
drag, startPoint x: 289, startPoint y: 269, endPoint x: 280, endPoint y: 157, distance: 112.5
click at [286, 212] on quentale-workspace at bounding box center [309, 140] width 619 height 280
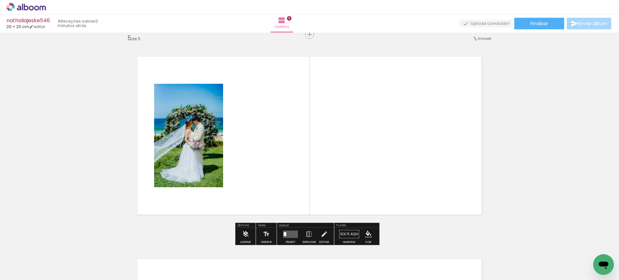
scroll to position [818, 0]
click at [50, 273] on div at bounding box center [39, 258] width 19 height 29
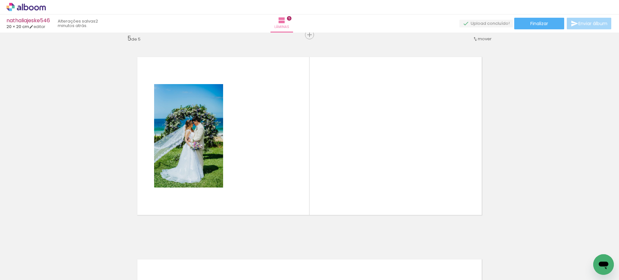
scroll to position [0, 483]
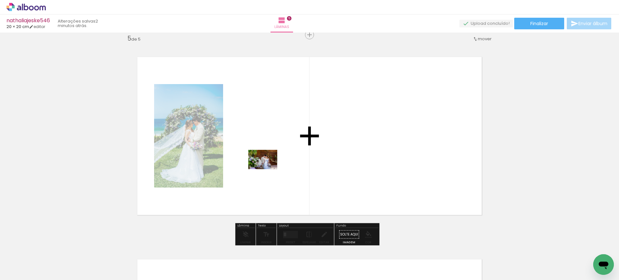
drag, startPoint x: 166, startPoint y: 258, endPoint x: 275, endPoint y: 163, distance: 144.5
click at [275, 163] on quentale-workspace at bounding box center [309, 140] width 619 height 280
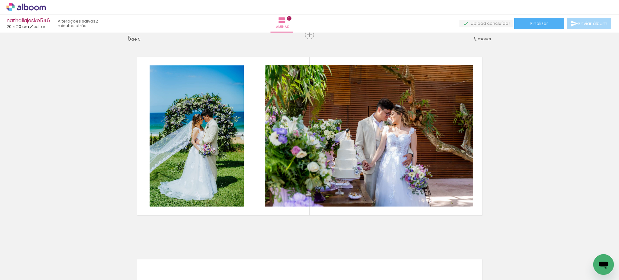
scroll to position [0, 0]
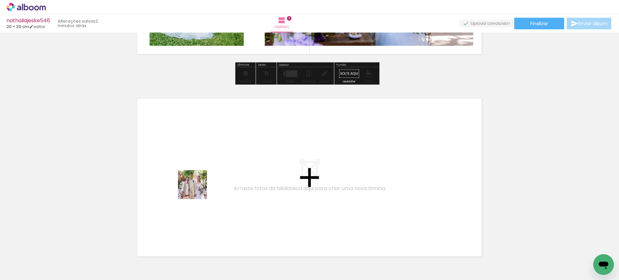
drag, startPoint x: 178, startPoint y: 255, endPoint x: 202, endPoint y: 179, distance: 79.9
click at [202, 179] on quentale-workspace at bounding box center [309, 140] width 619 height 280
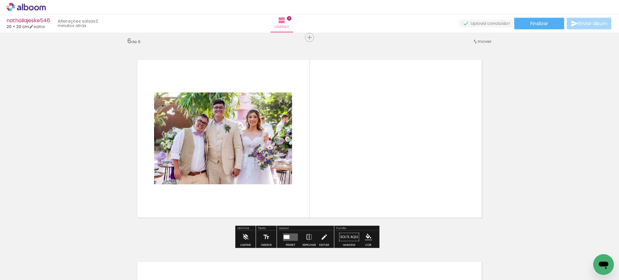
scroll to position [1020, 0]
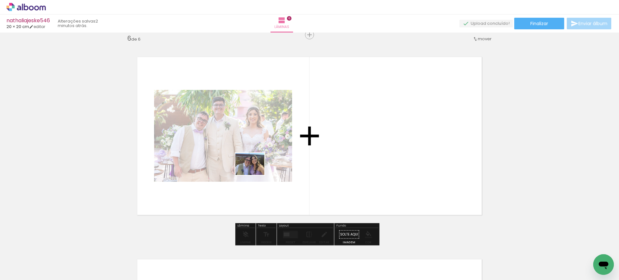
drag, startPoint x: 246, startPoint y: 259, endPoint x: 257, endPoint y: 166, distance: 94.4
click at [256, 166] on quentale-workspace at bounding box center [309, 140] width 619 height 280
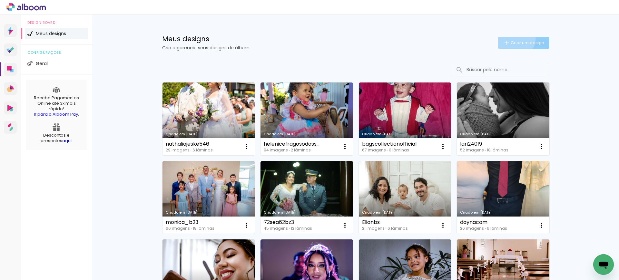
click at [509, 37] on paper-button "Criar um design" at bounding box center [523, 43] width 51 height 12
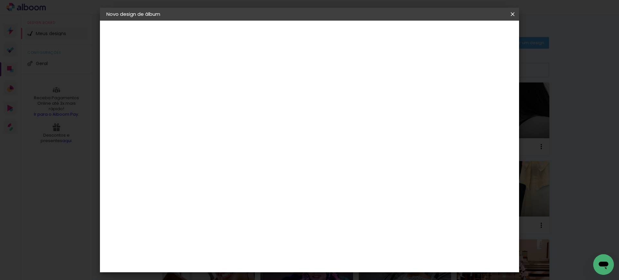
click at [212, 86] on input at bounding box center [212, 87] width 0 height 10
type input "equiervas"
type paper-input "equiervas"
click at [0, 0] on slot "Avançar" at bounding box center [0, 0] width 0 height 0
click at [332, 94] on paper-item "Tamanho Livre" at bounding box center [302, 98] width 62 height 14
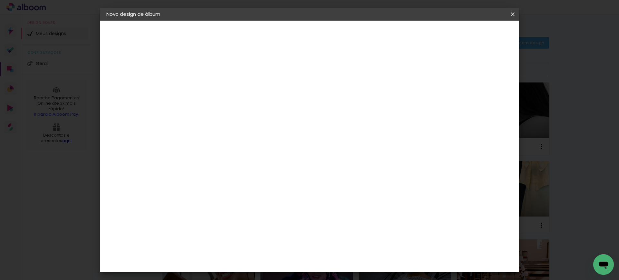
click at [0, 0] on slot "Avançar" at bounding box center [0, 0] width 0 height 0
click at [197, 182] on input "30" at bounding box center [191, 183] width 17 height 10
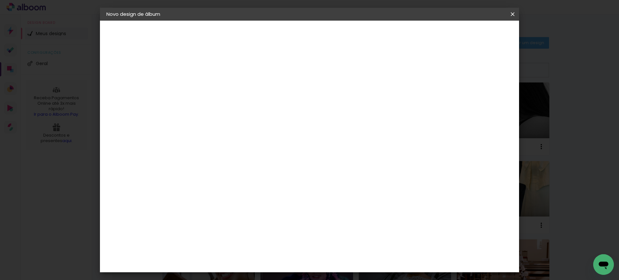
type input "20"
type paper-input "20"
click at [348, 223] on input "60" at bounding box center [344, 226] width 17 height 10
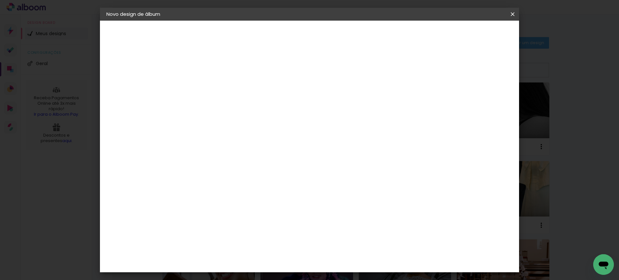
click at [348, 223] on input "60" at bounding box center [344, 226] width 17 height 10
type input "40"
type paper-input "40"
type input "14"
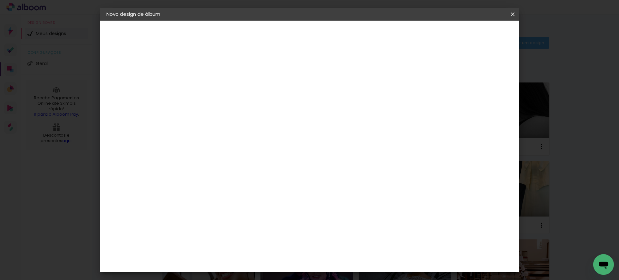
type paper-input "14"
click at [474, 95] on input "14" at bounding box center [468, 97] width 12 height 10
type input "15"
type paper-input "15"
click at [465, 95] on input "15" at bounding box center [463, 97] width 12 height 10
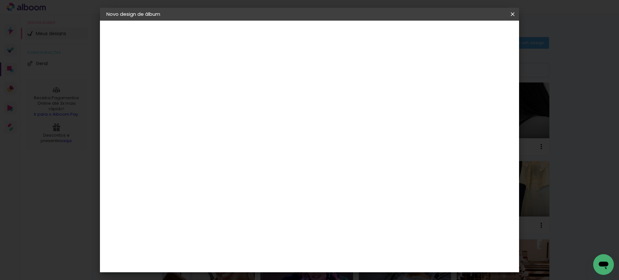
scroll to position [0, 0]
type input "1"
type paper-input "1"
click at [215, 75] on input "1" at bounding box center [207, 74] width 22 height 8
click at [477, 37] on paper-button "Iniciar design" at bounding box center [456, 34] width 42 height 11
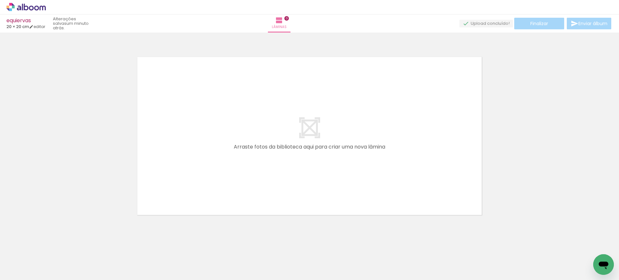
click at [67, 256] on div at bounding box center [65, 258] width 24 height 32
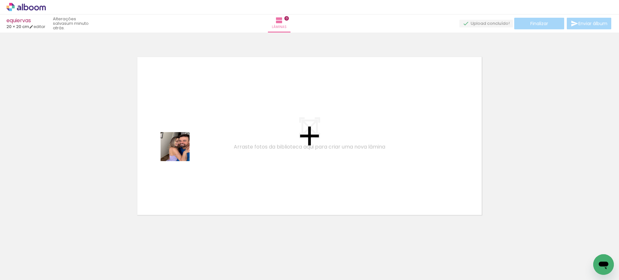
drag, startPoint x: 68, startPoint y: 257, endPoint x: 181, endPoint y: 150, distance: 155.2
click at [181, 150] on quentale-workspace at bounding box center [309, 140] width 619 height 280
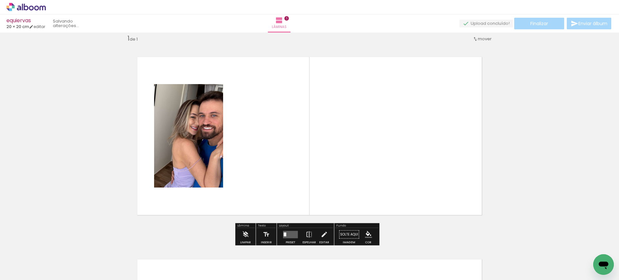
scroll to position [8, 0]
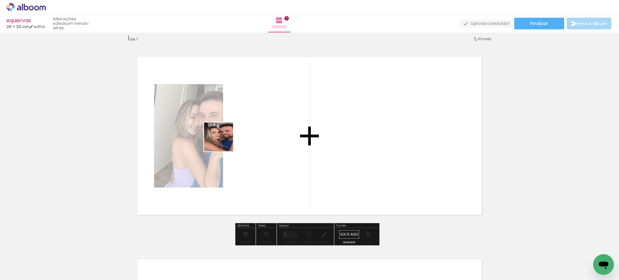
drag, startPoint x: 99, startPoint y: 264, endPoint x: 253, endPoint y: 119, distance: 212.0
click at [253, 119] on quentale-workspace at bounding box center [309, 140] width 619 height 280
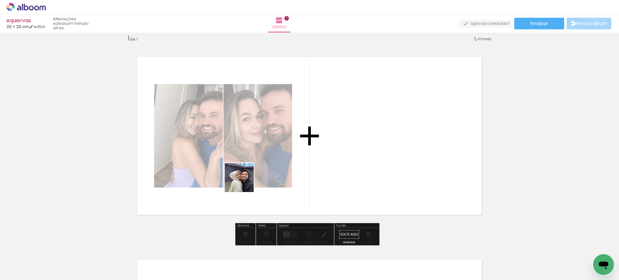
drag, startPoint x: 139, startPoint y: 265, endPoint x: 327, endPoint y: 130, distance: 231.5
click at [327, 130] on quentale-workspace at bounding box center [309, 140] width 619 height 280
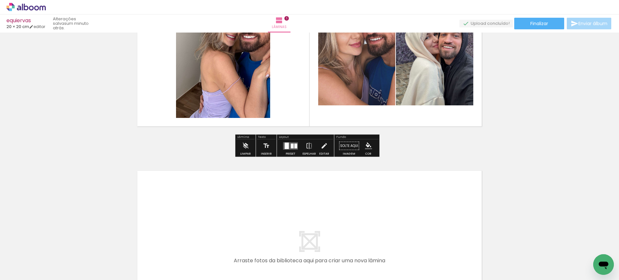
scroll to position [97, 0]
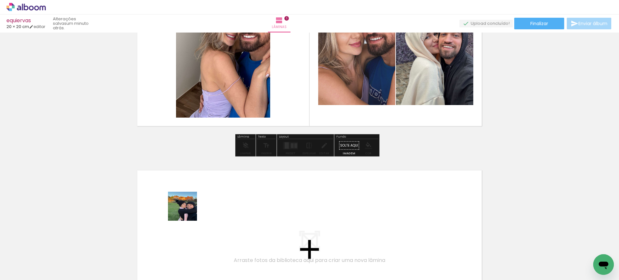
drag, startPoint x: 180, startPoint y: 252, endPoint x: 189, endPoint y: 201, distance: 51.8
click at [189, 201] on quentale-workspace at bounding box center [309, 140] width 619 height 280
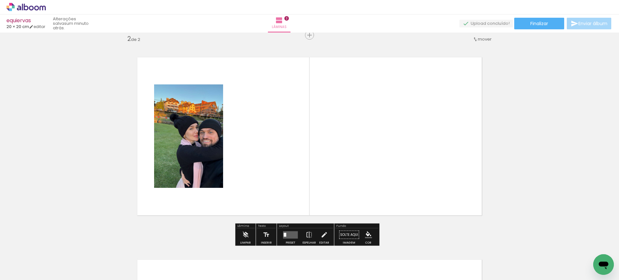
scroll to position [211, 0]
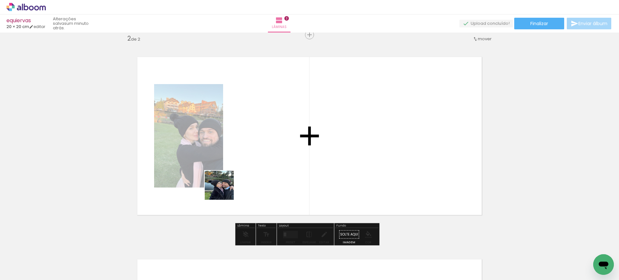
drag, startPoint x: 203, startPoint y: 251, endPoint x: 243, endPoint y: 127, distance: 130.3
click at [243, 127] on quentale-workspace at bounding box center [309, 140] width 619 height 280
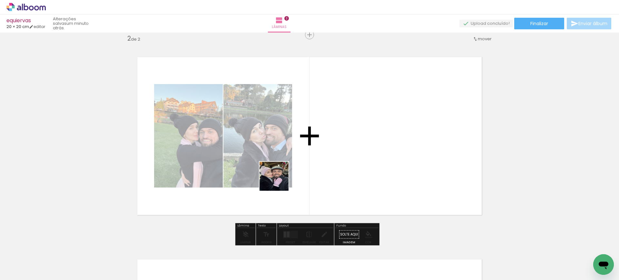
drag, startPoint x: 248, startPoint y: 260, endPoint x: 281, endPoint y: 176, distance: 90.5
click at [281, 176] on quentale-workspace at bounding box center [309, 140] width 619 height 280
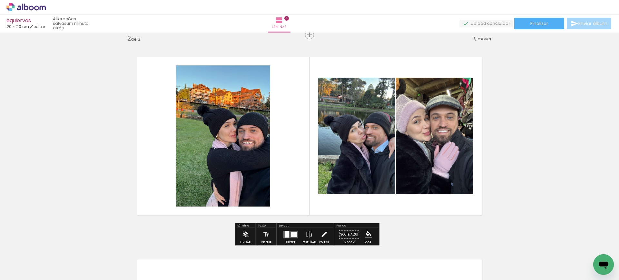
drag, startPoint x: 286, startPoint y: 262, endPoint x: 298, endPoint y: 156, distance: 106.0
click at [298, 156] on quentale-workspace at bounding box center [309, 140] width 619 height 280
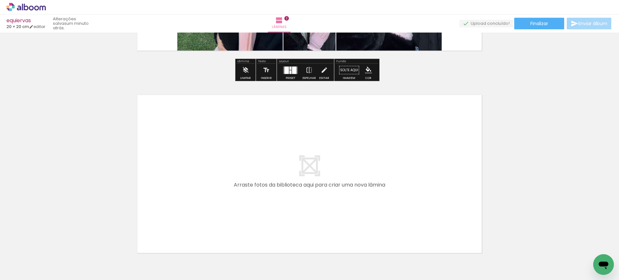
scroll to position [377, 0]
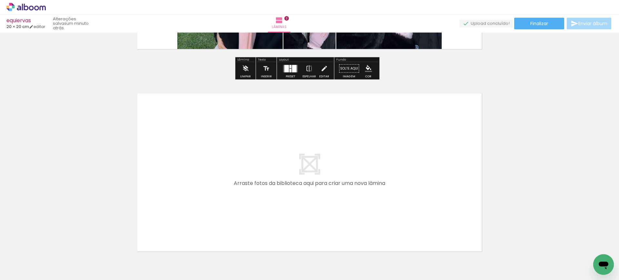
drag, startPoint x: 319, startPoint y: 263, endPoint x: 295, endPoint y: 198, distance: 69.4
click at [295, 198] on quentale-workspace at bounding box center [309, 140] width 619 height 280
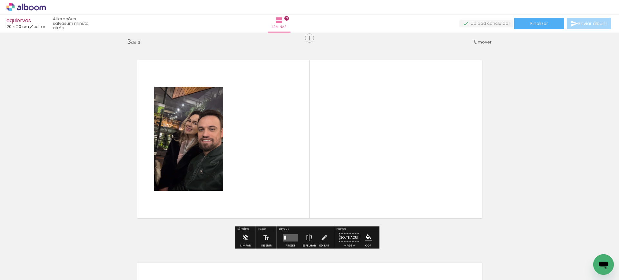
scroll to position [413, 0]
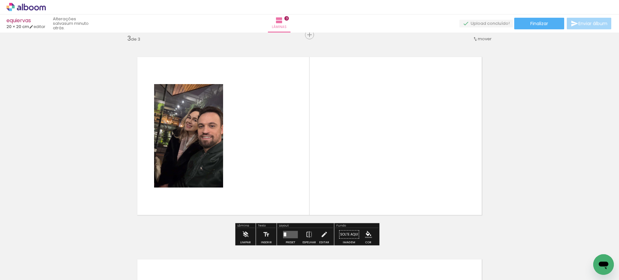
drag, startPoint x: 354, startPoint y: 264, endPoint x: 306, endPoint y: 169, distance: 106.0
click at [306, 169] on quentale-workspace at bounding box center [309, 140] width 619 height 280
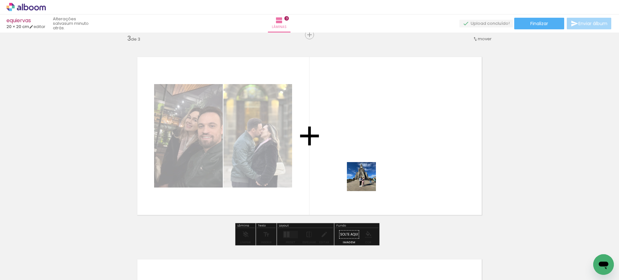
drag, startPoint x: 394, startPoint y: 260, endPoint x: 360, endPoint y: 166, distance: 99.4
click at [360, 166] on quentale-workspace at bounding box center [309, 140] width 619 height 280
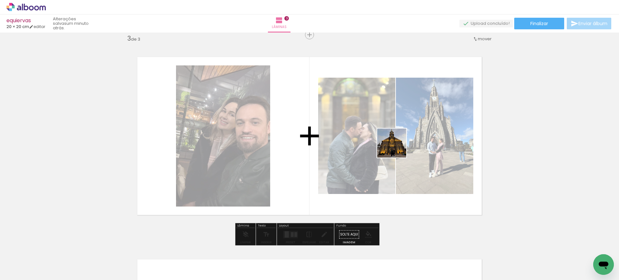
drag, startPoint x: 422, startPoint y: 252, endPoint x: 396, endPoint y: 146, distance: 108.9
click at [396, 146] on quentale-workspace at bounding box center [309, 140] width 619 height 280
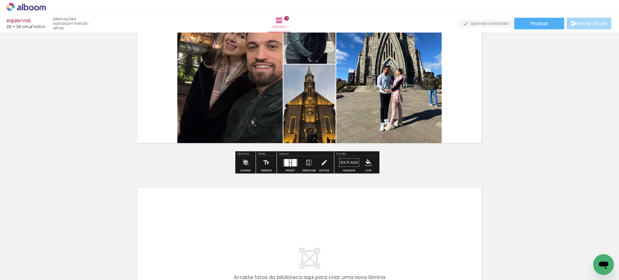
scroll to position [485, 0]
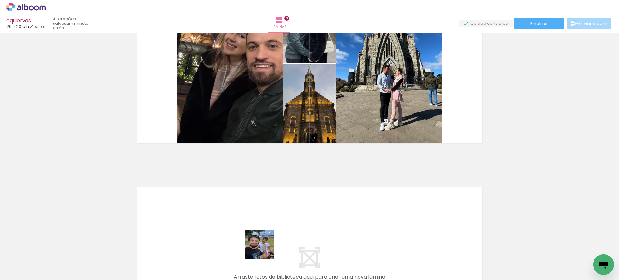
drag, startPoint x: 266, startPoint y: 259, endPoint x: 253, endPoint y: 219, distance: 42.1
click at [253, 219] on quentale-workspace at bounding box center [309, 140] width 619 height 280
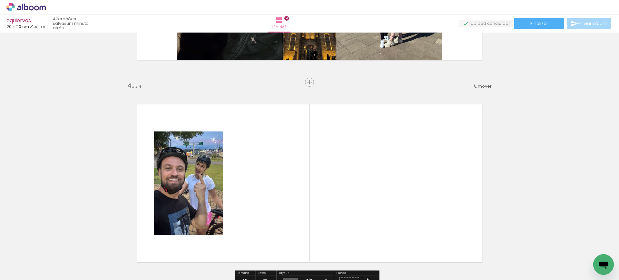
scroll to position [615, 0]
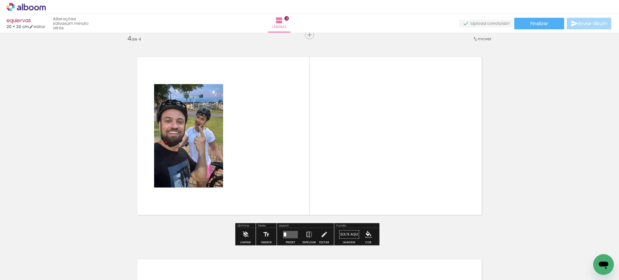
drag, startPoint x: 311, startPoint y: 260, endPoint x: 302, endPoint y: 189, distance: 71.8
click at [302, 189] on quentale-workspace at bounding box center [309, 140] width 619 height 280
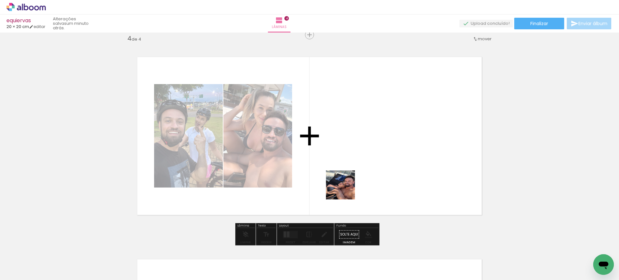
drag, startPoint x: 346, startPoint y: 271, endPoint x: 345, endPoint y: 186, distance: 84.7
click at [345, 186] on quentale-workspace at bounding box center [309, 140] width 619 height 280
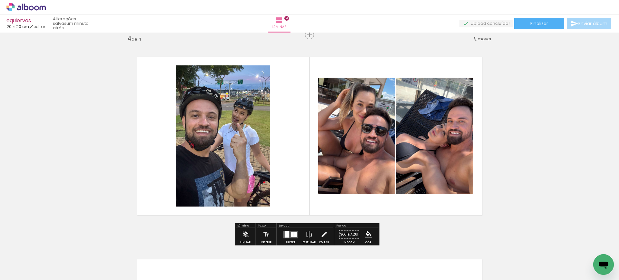
drag, startPoint x: 378, startPoint y: 255, endPoint x: 362, endPoint y: 148, distance: 108.1
click at [362, 148] on quentale-workspace at bounding box center [309, 140] width 619 height 280
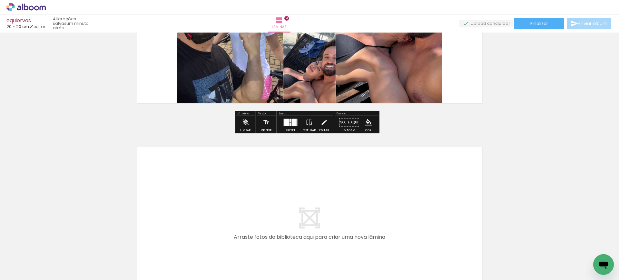
scroll to position [728, 0]
drag, startPoint x: 412, startPoint y: 252, endPoint x: 369, endPoint y: 207, distance: 62.7
click at [369, 207] on quentale-workspace at bounding box center [309, 140] width 619 height 280
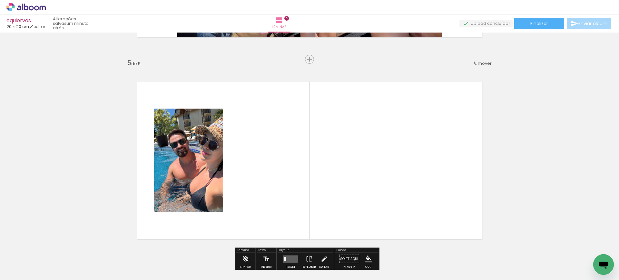
scroll to position [818, 0]
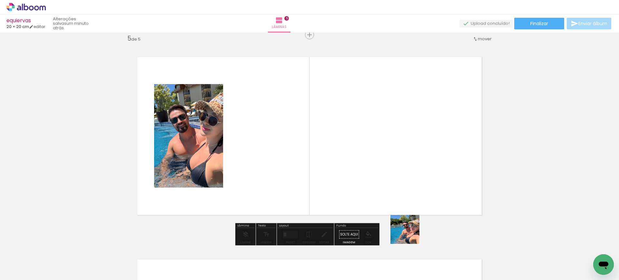
drag, startPoint x: 449, startPoint y: 261, endPoint x: 384, endPoint y: 205, distance: 85.2
click at [384, 205] on quentale-workspace at bounding box center [309, 140] width 619 height 280
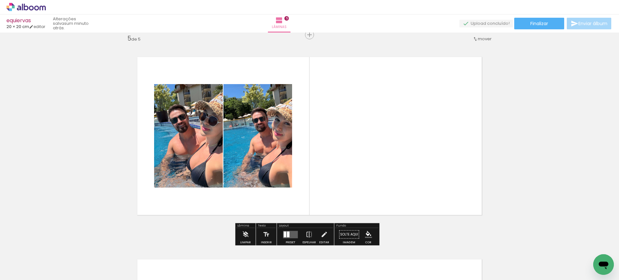
drag, startPoint x: 493, startPoint y: 261, endPoint x: 426, endPoint y: 201, distance: 90.6
click at [426, 201] on quentale-workspace at bounding box center [309, 140] width 619 height 280
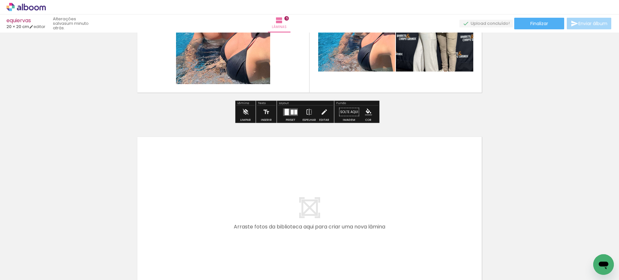
scroll to position [942, 0]
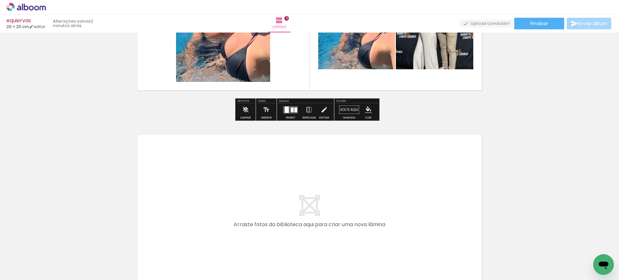
drag, startPoint x: 526, startPoint y: 268, endPoint x: 374, endPoint y: 209, distance: 163.1
click at [374, 209] on quentale-workspace at bounding box center [309, 140] width 619 height 280
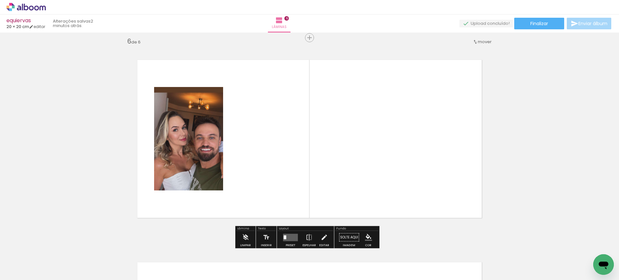
scroll to position [1020, 0]
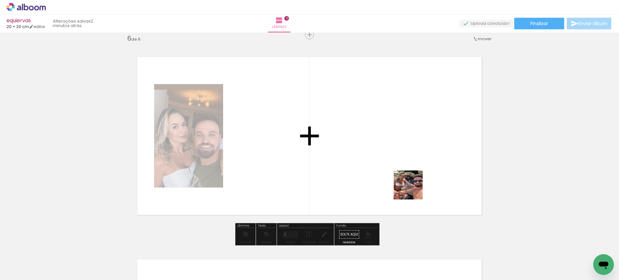
drag, startPoint x: 567, startPoint y: 265, endPoint x: 413, endPoint y: 190, distance: 171.2
click at [413, 190] on quentale-workspace at bounding box center [309, 140] width 619 height 280
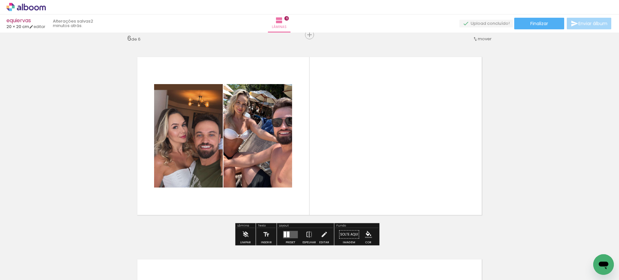
drag, startPoint x: 593, startPoint y: 256, endPoint x: 419, endPoint y: 178, distance: 191.4
click at [419, 178] on quentale-workspace at bounding box center [309, 140] width 619 height 280
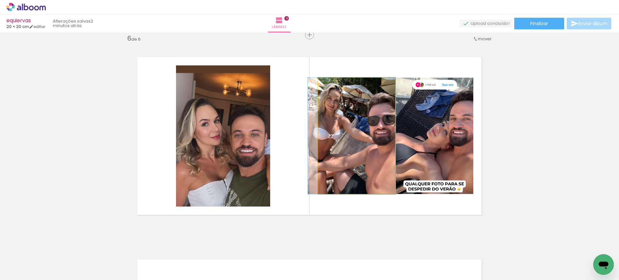
drag, startPoint x: 392, startPoint y: 152, endPoint x: 385, endPoint y: 153, distance: 7.2
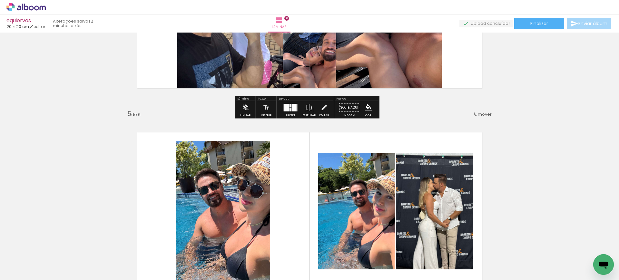
scroll to position [743, 0]
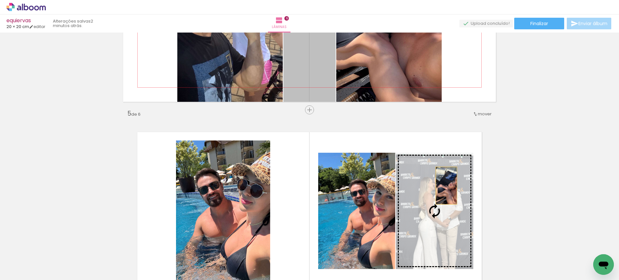
drag, startPoint x: 315, startPoint y: 70, endPoint x: 443, endPoint y: 186, distance: 172.2
click at [443, 186] on div "Inserir lâmina 1 de 6 Inserir lâmina 2 de 6 Inserir lâmina 3 de 6 Inserir lâmin…" at bounding box center [309, 0] width 619 height 1417
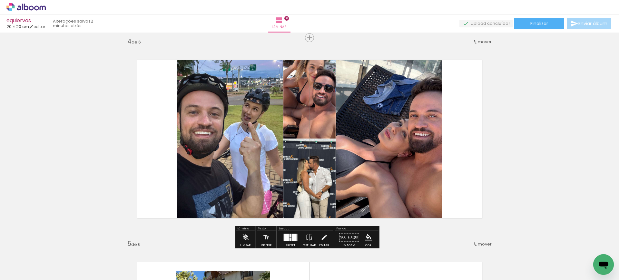
scroll to position [612, 0]
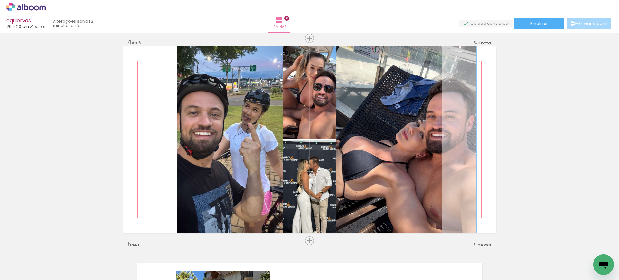
drag, startPoint x: 417, startPoint y: 139, endPoint x: 437, endPoint y: 141, distance: 19.7
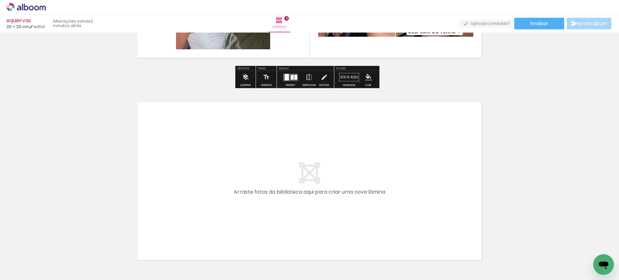
scroll to position [1180, 0]
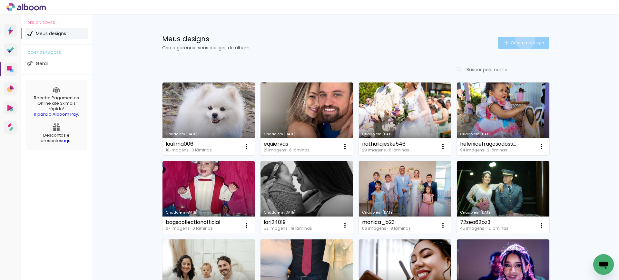
click at [520, 41] on span "Criar um design" at bounding box center [527, 43] width 34 height 4
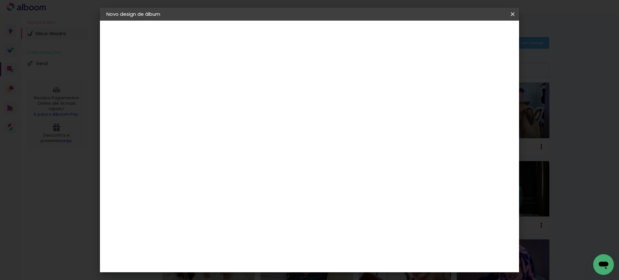
click at [212, 85] on input at bounding box center [212, 87] width 0 height 10
type input "nauannakelly.cout"
type paper-input "nauannakelly.cout"
click at [0, 0] on slot "Avançar" at bounding box center [0, 0] width 0 height 0
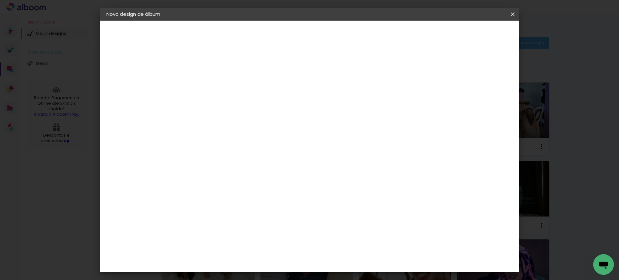
click at [0, 0] on slot "Tamanho Livre" at bounding box center [0, 0] width 0 height 0
click at [0, 0] on slot "Avançar" at bounding box center [0, 0] width 0 height 0
click at [192, 184] on input "30" at bounding box center [191, 183] width 17 height 10
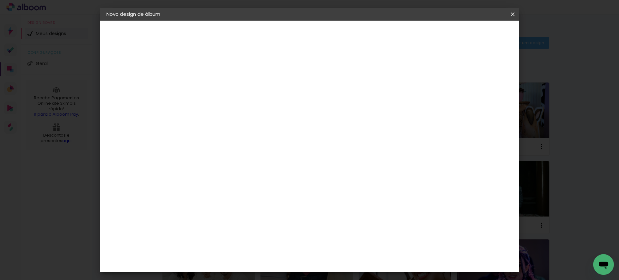
type input "27,7"
type paper-input "27,7"
click at [351, 259] on input "60" at bounding box center [344, 259] width 17 height 10
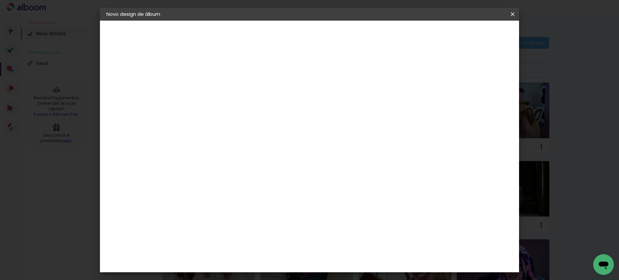
click at [351, 259] on input "60" at bounding box center [344, 259] width 17 height 10
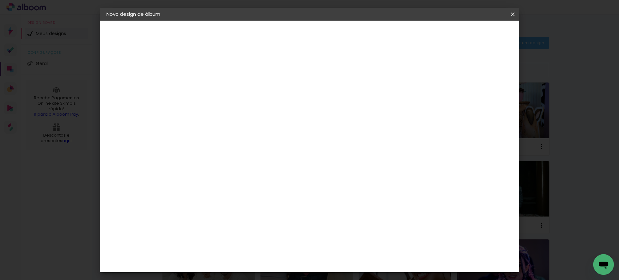
scroll to position [49, 0]
type input "40"
type paper-input "40"
drag, startPoint x: 479, startPoint y: 95, endPoint x: 468, endPoint y: 93, distance: 10.8
type input "14"
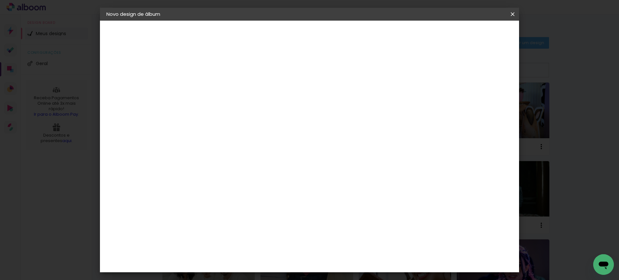
type paper-input "14"
click at [469, 93] on input "14" at bounding box center [470, 97] width 12 height 10
click at [465, 92] on paper-input-container "14 mm" at bounding box center [469, 98] width 26 height 16
type input "15"
type paper-input "15"
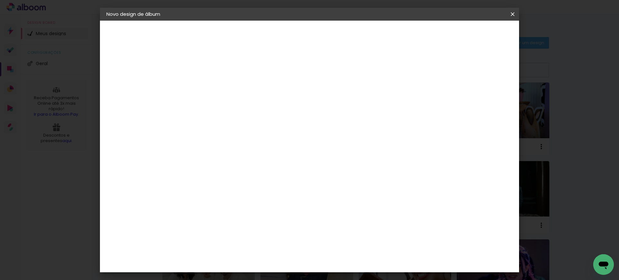
click at [466, 95] on input "15" at bounding box center [464, 97] width 12 height 10
type input "1"
type paper-input "1"
click at [213, 76] on input "1" at bounding box center [207, 74] width 22 height 8
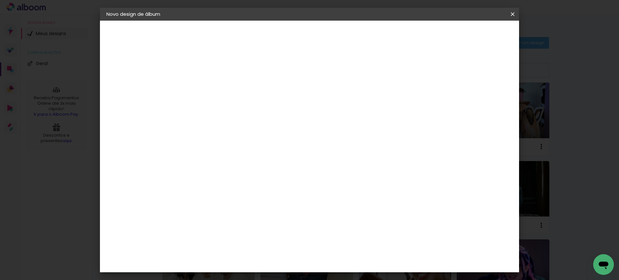
click at [471, 35] on span "Iniciar design" at bounding box center [455, 34] width 29 height 5
